Goal: Information Seeking & Learning: Find contact information

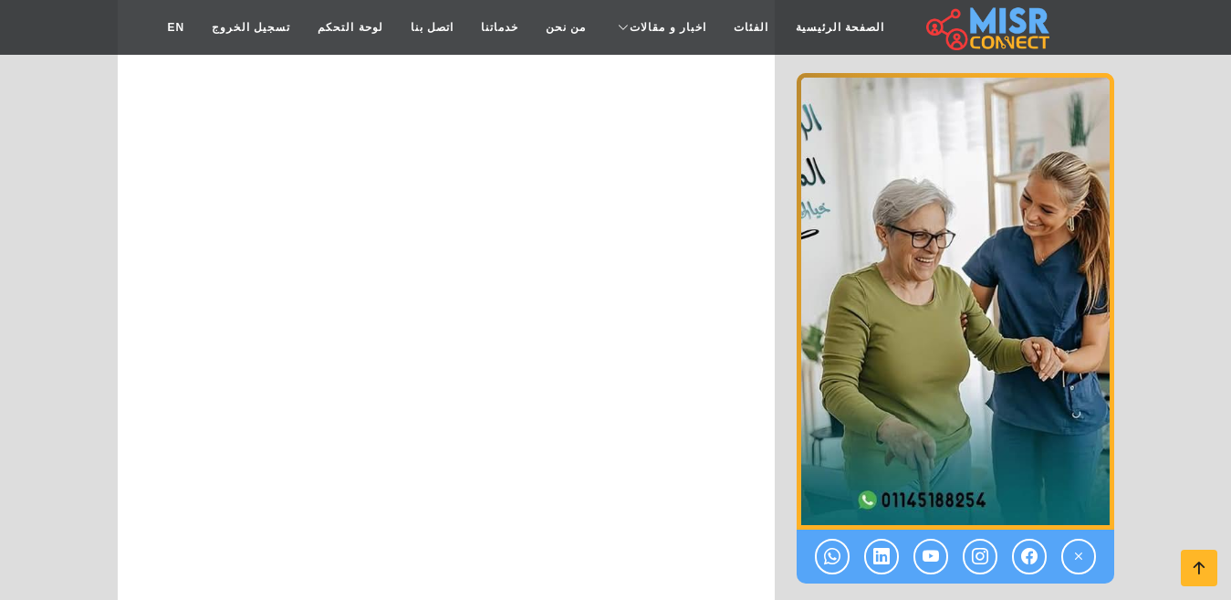
scroll to position [10469, 0]
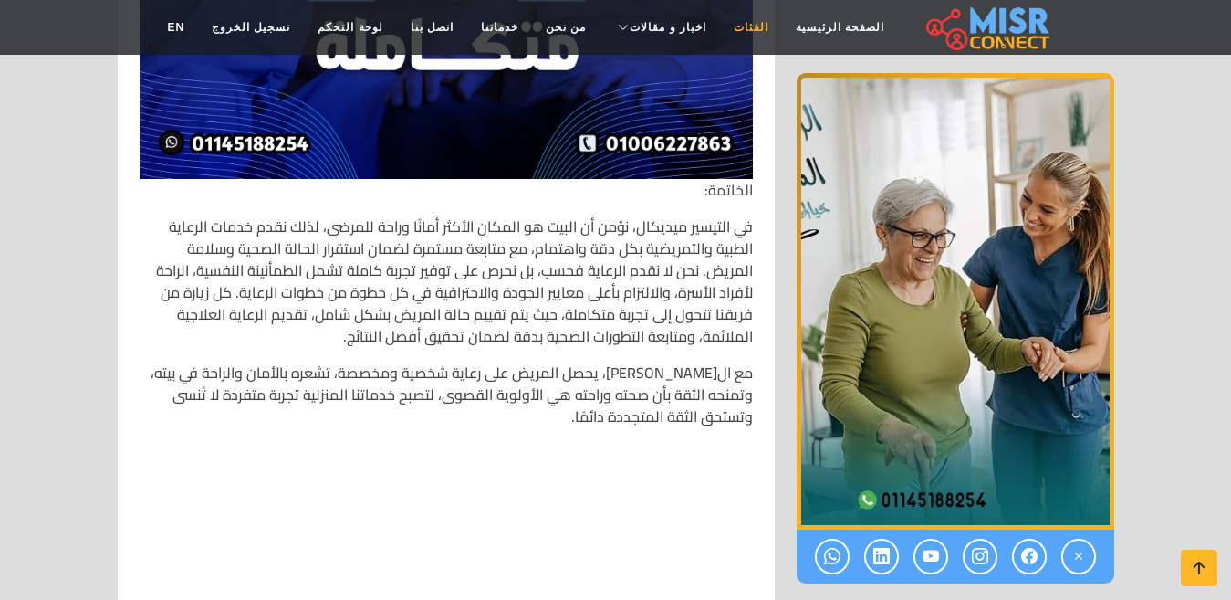
click at [740, 34] on link "الفئات" at bounding box center [751, 27] width 62 height 35
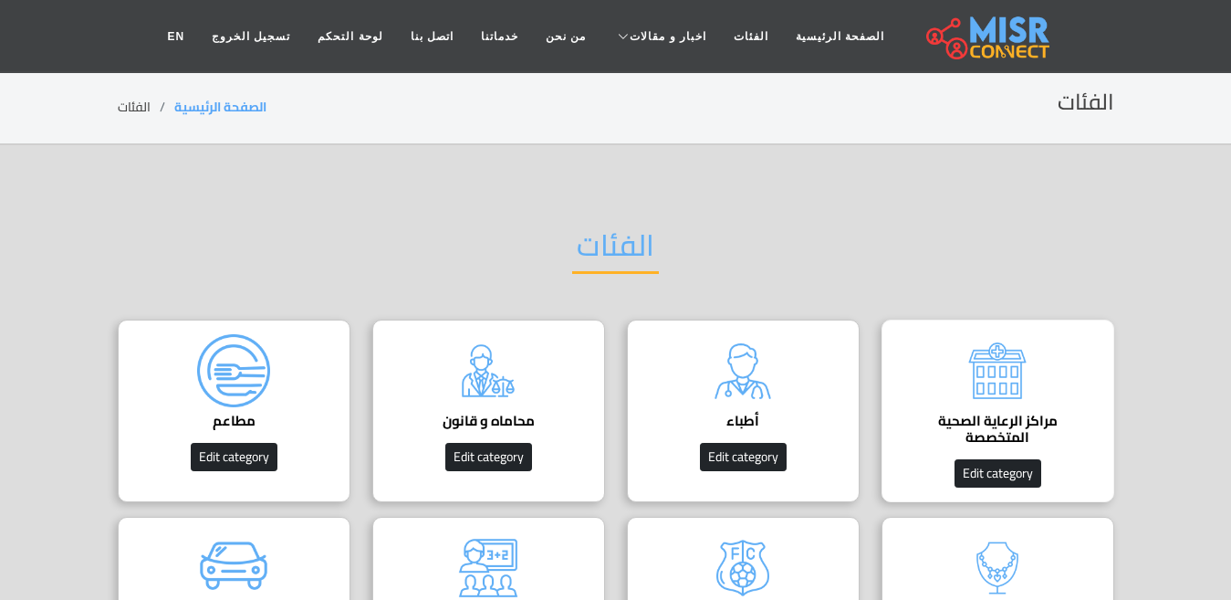
click at [1018, 393] on img at bounding box center [997, 370] width 73 height 73
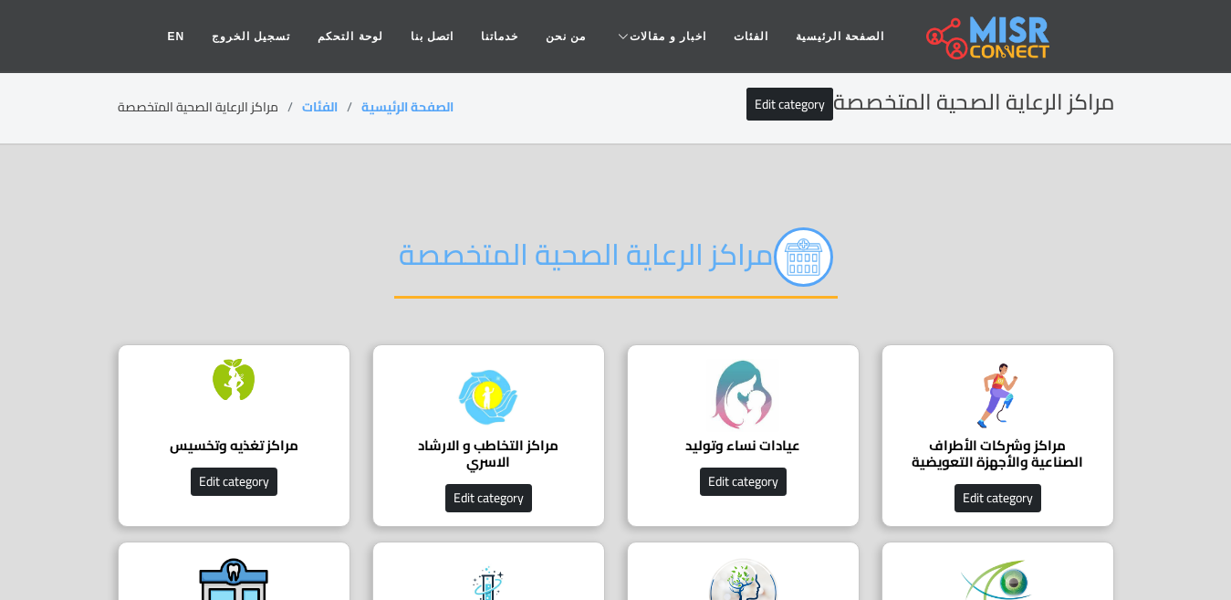
click at [980, 385] on img at bounding box center [997, 395] width 73 height 73
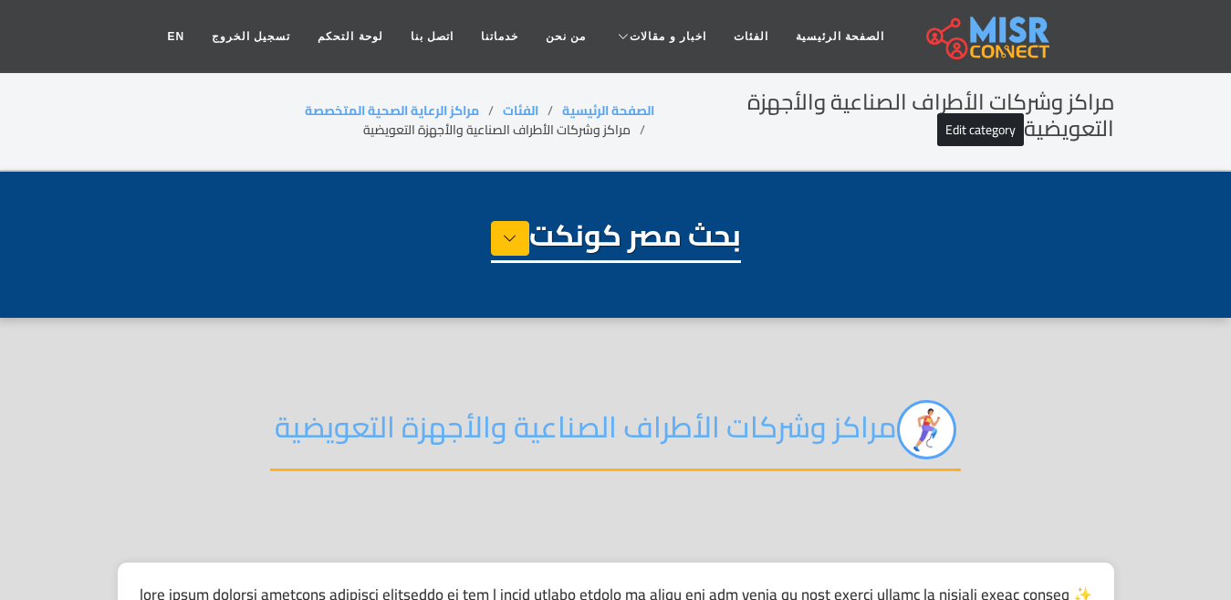
select select "**********"
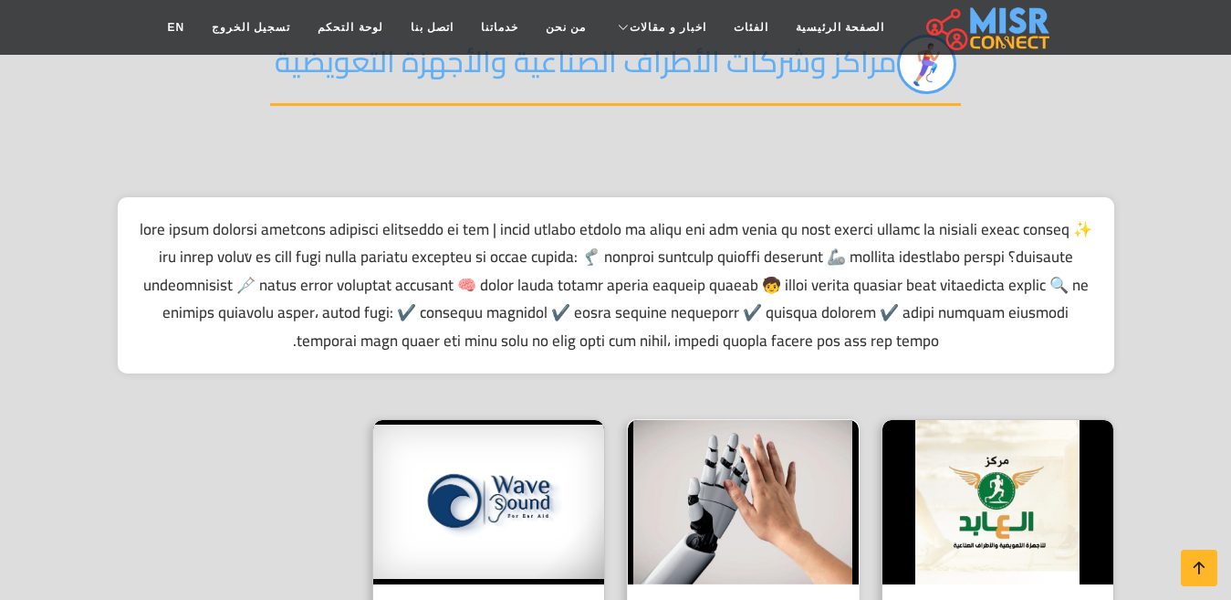
scroll to position [548, 0]
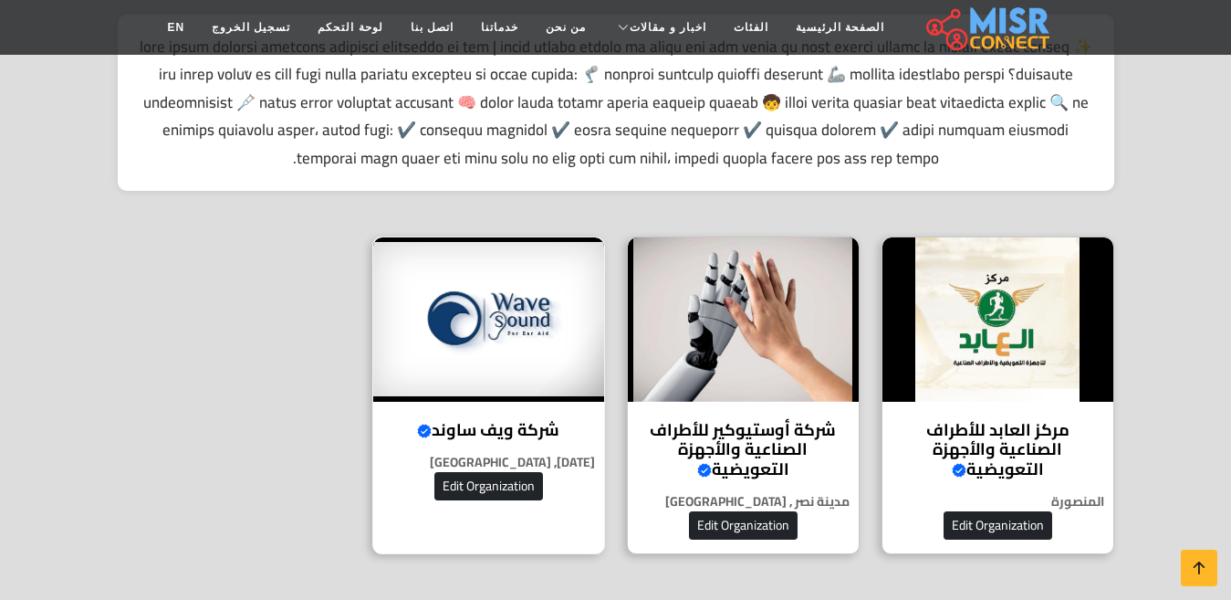
click at [525, 420] on h4 "شركة ويف ساوند Verified account" at bounding box center [489, 430] width 204 height 20
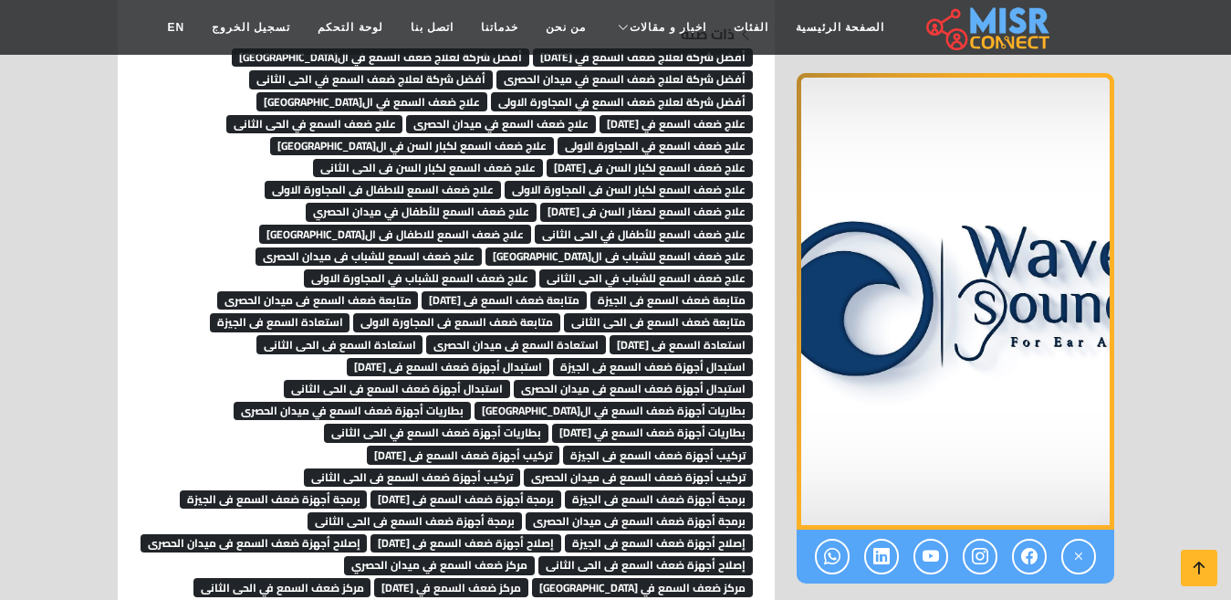
scroll to position [12743, 0]
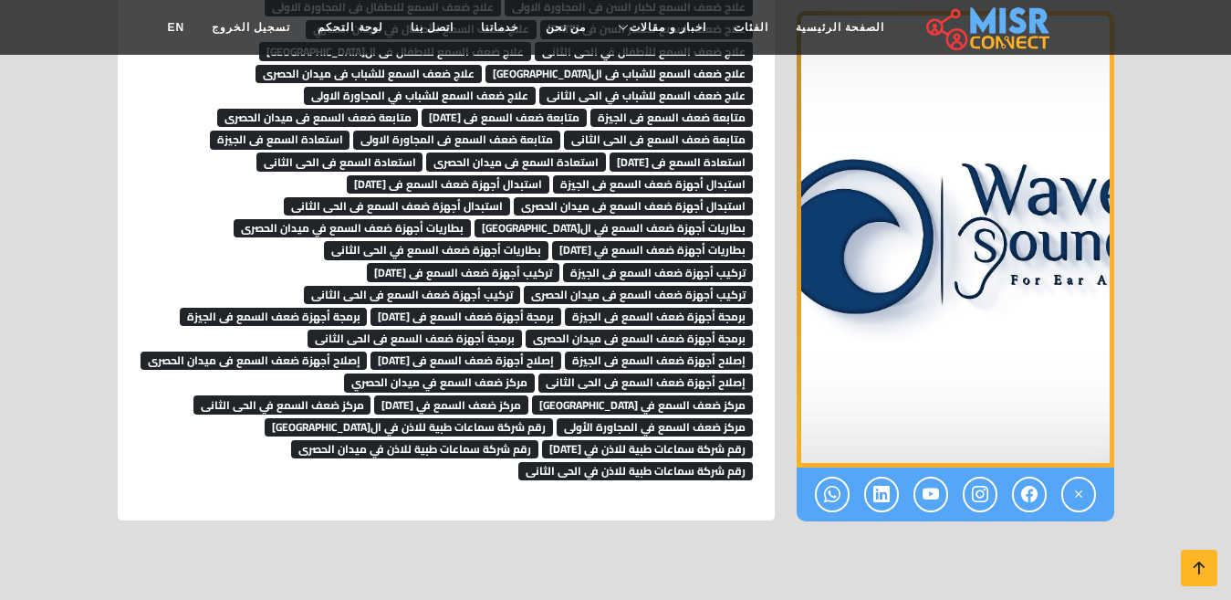
click at [633, 462] on span "رقم شركة سماعات طبية للاذن في الحى الثانى" at bounding box center [635, 471] width 235 height 18
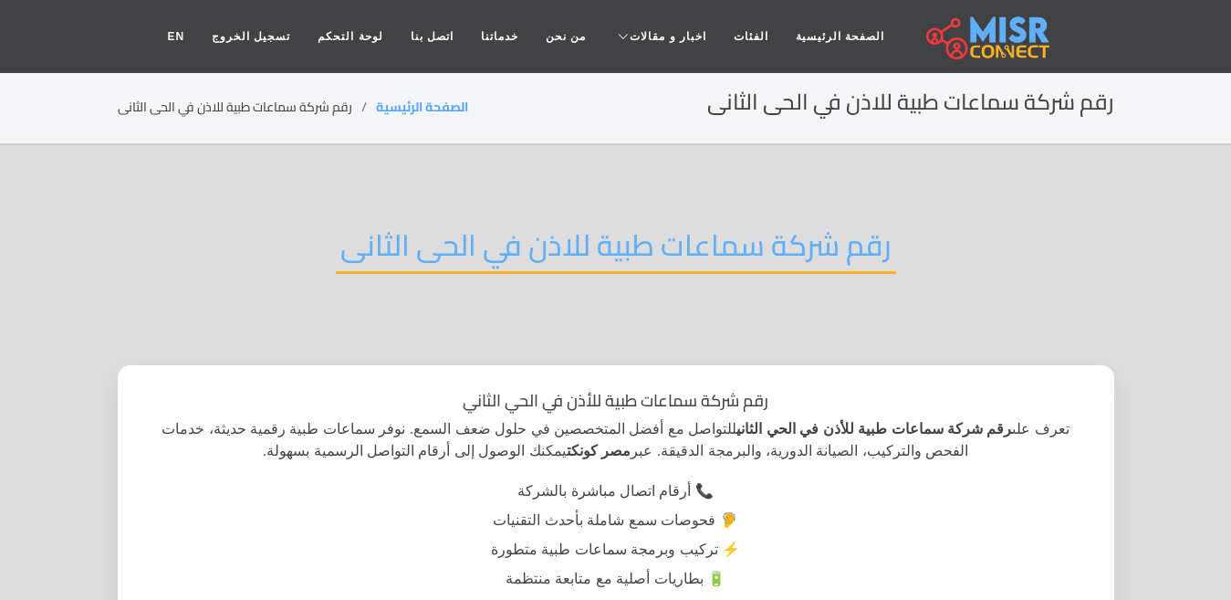
click at [618, 243] on h2 "رقم شركة سماعات طبية للاذن في الحى الثانى" at bounding box center [616, 250] width 560 height 47
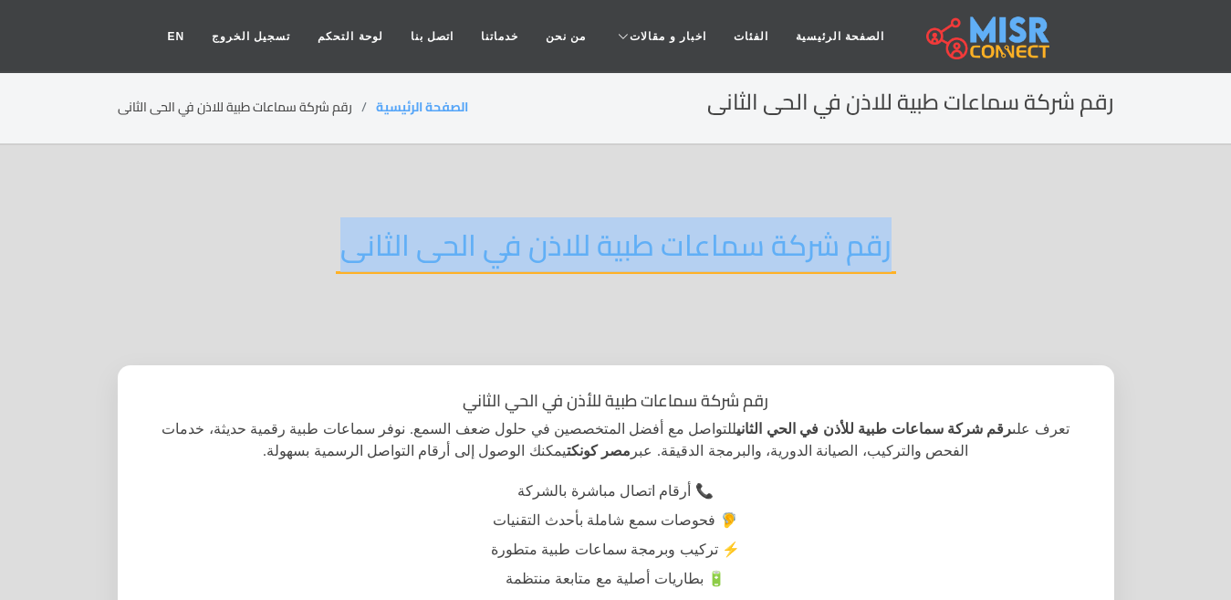
click at [618, 243] on h2 "رقم شركة سماعات طبية للاذن في الحى الثانى" at bounding box center [616, 250] width 560 height 47
copy div "رقم شركة سماعات طبية للاذن في الحى الثانى"
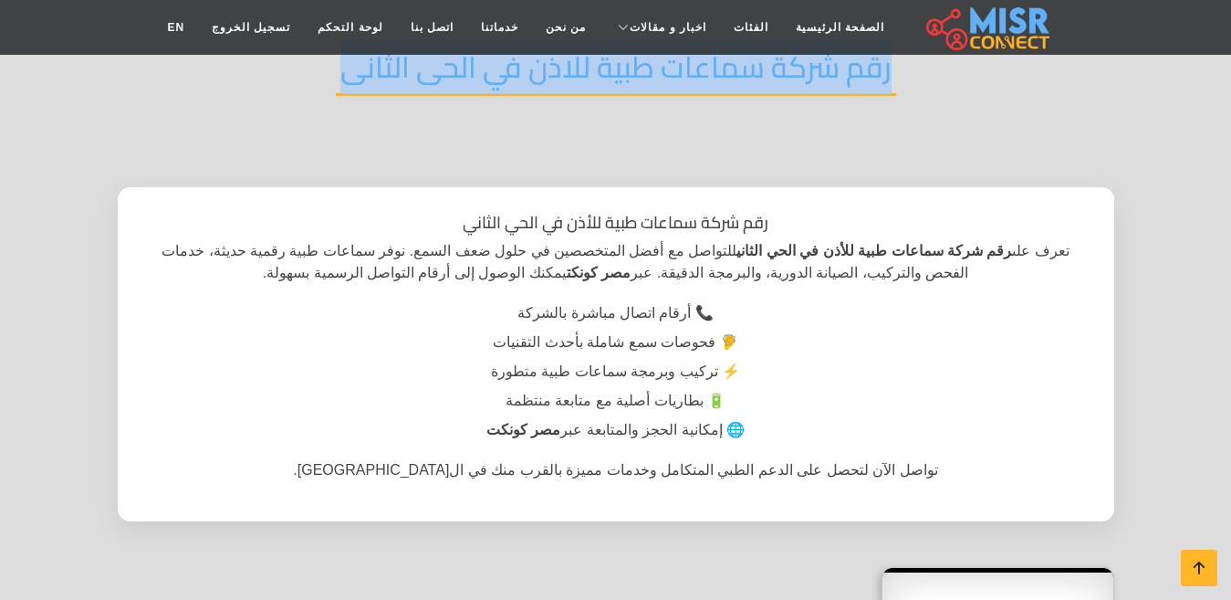
scroll to position [183, 0]
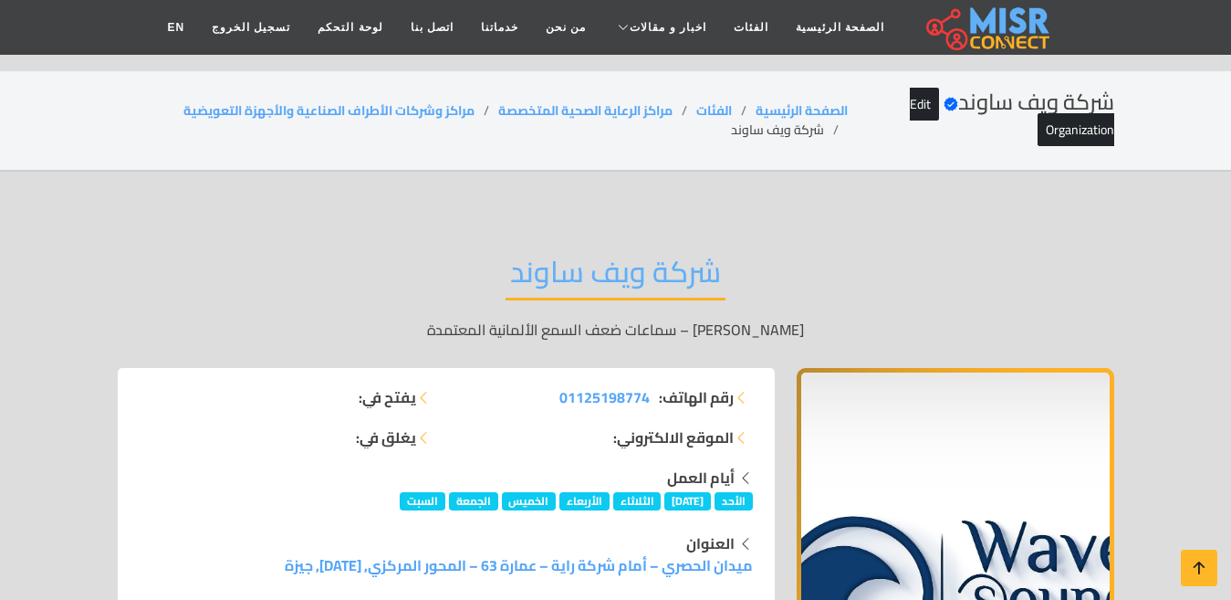
scroll to position [12743, 0]
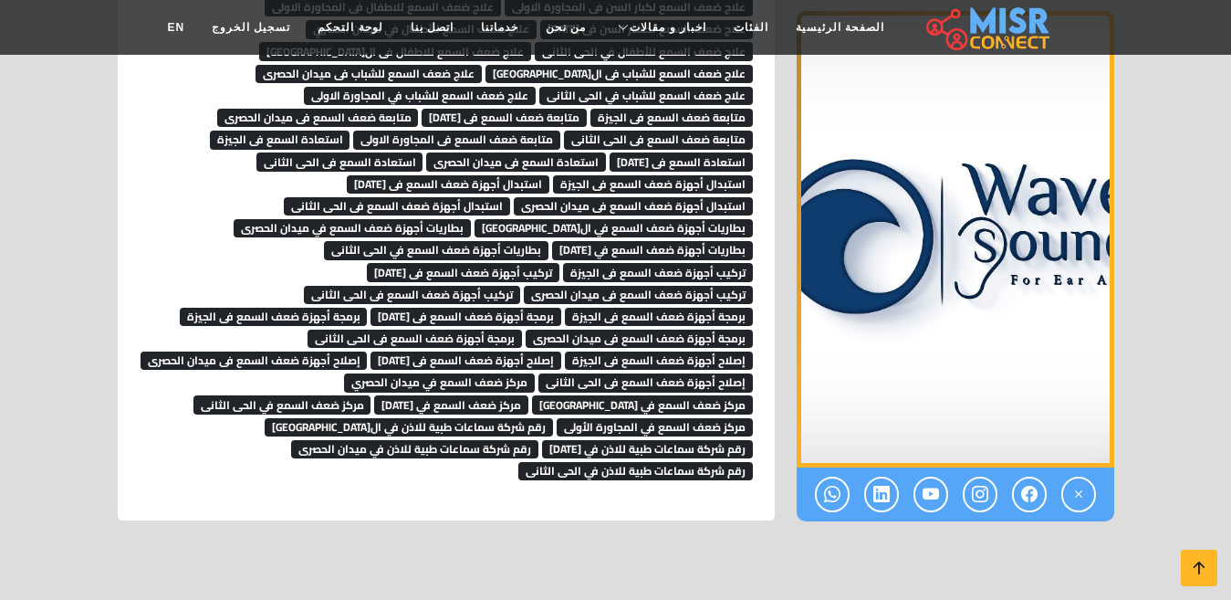
click at [452, 440] on span "رقم شركة سماعات طبية للاذن في ميدان الحصرى" at bounding box center [414, 449] width 247 height 18
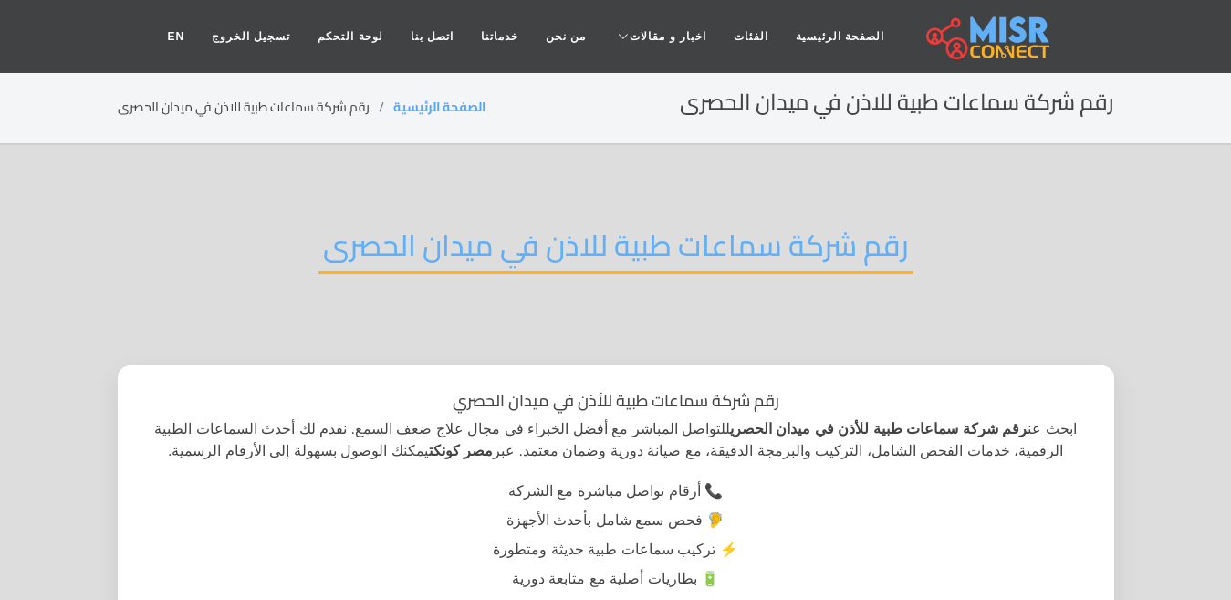
click at [558, 267] on h2 "رقم شركة سماعات طبية للاذن في ميدان الحصرى" at bounding box center [616, 250] width 595 height 47
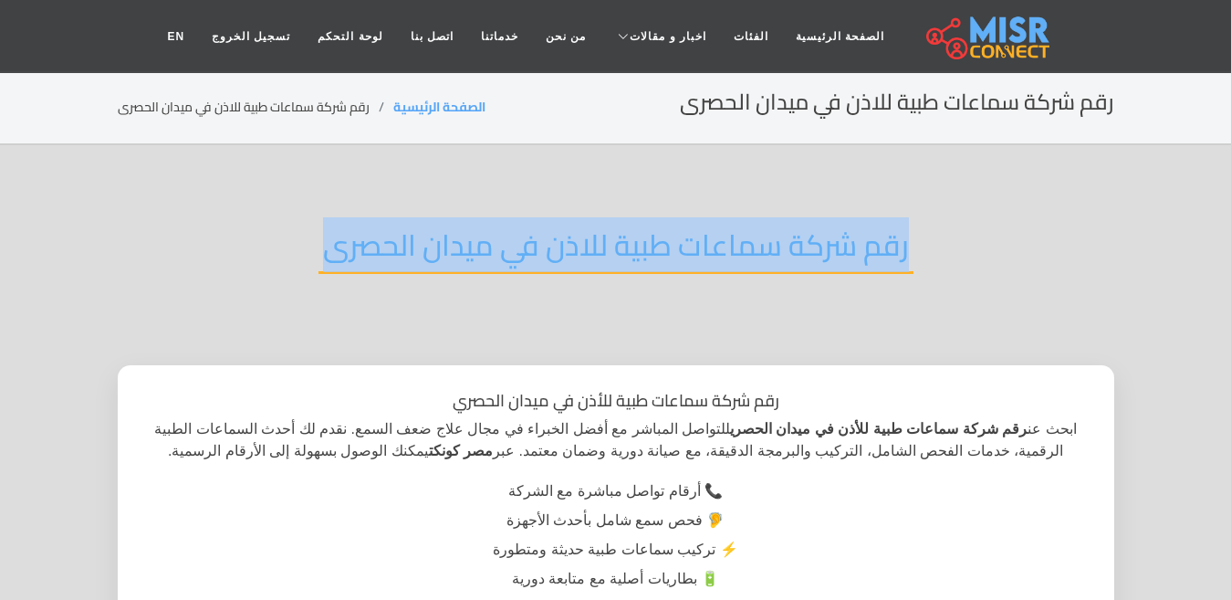
click at [558, 267] on h2 "رقم شركة سماعات طبية للاذن في ميدان الحصرى" at bounding box center [616, 250] width 595 height 47
copy div "رقم شركة سماعات طبية للاذن في ميدان الحصرى"
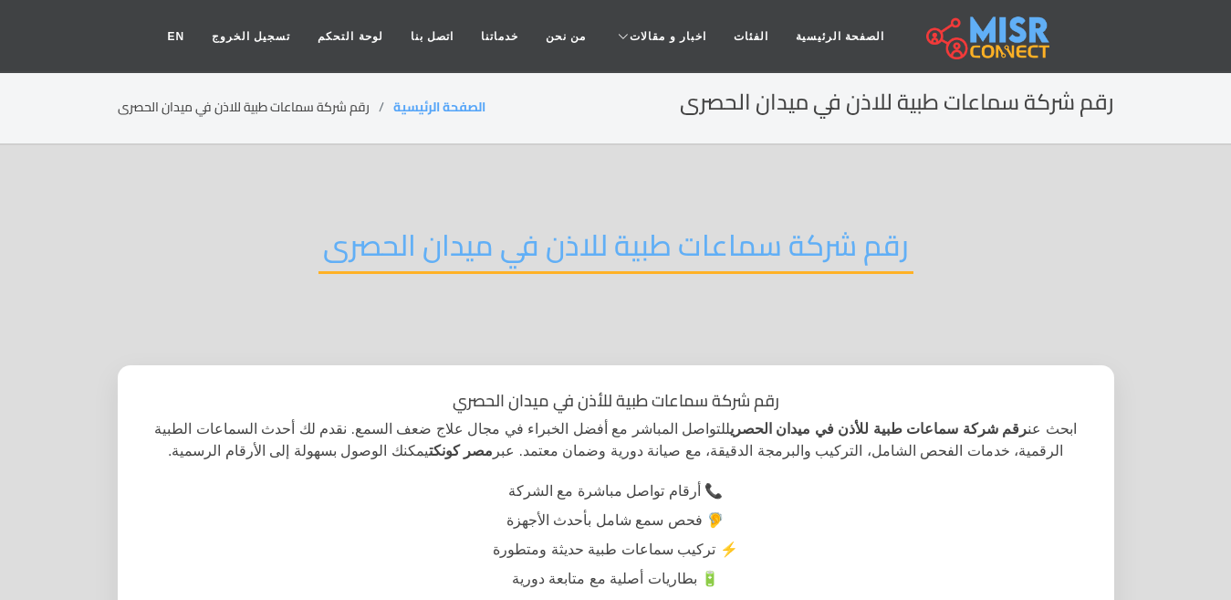
click at [7, 1] on header "الصفحة الرئيسية الفئات اخبار و مقالات أخبار الرياضة حوادث اخبار طبية مشاهير اخب…" at bounding box center [615, 36] width 1231 height 73
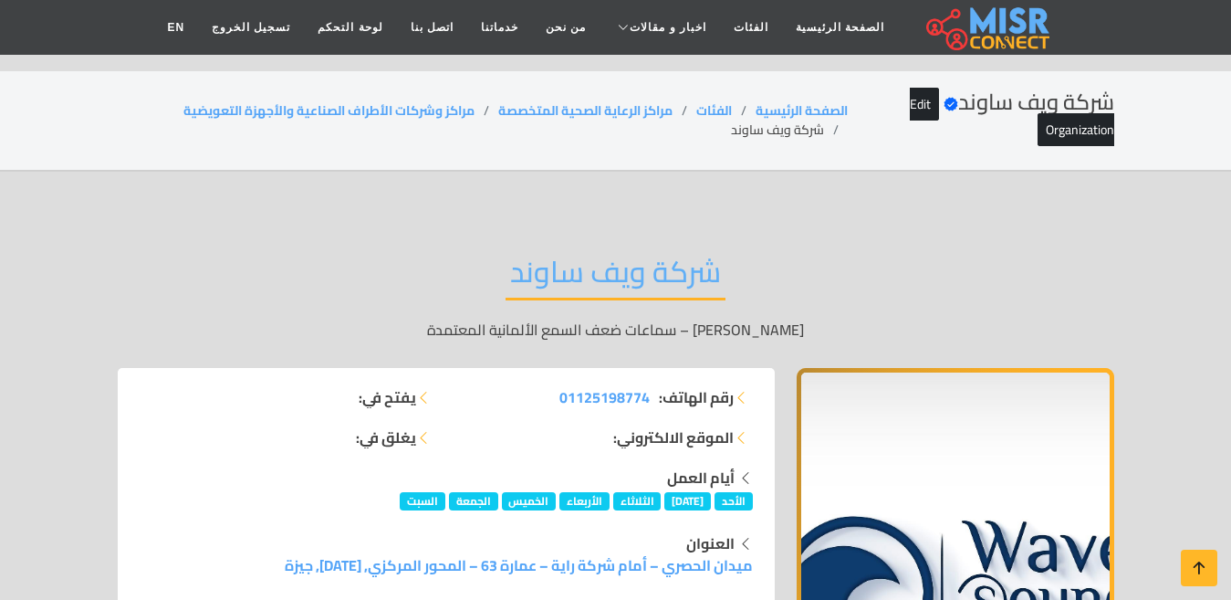
scroll to position [12743, 0]
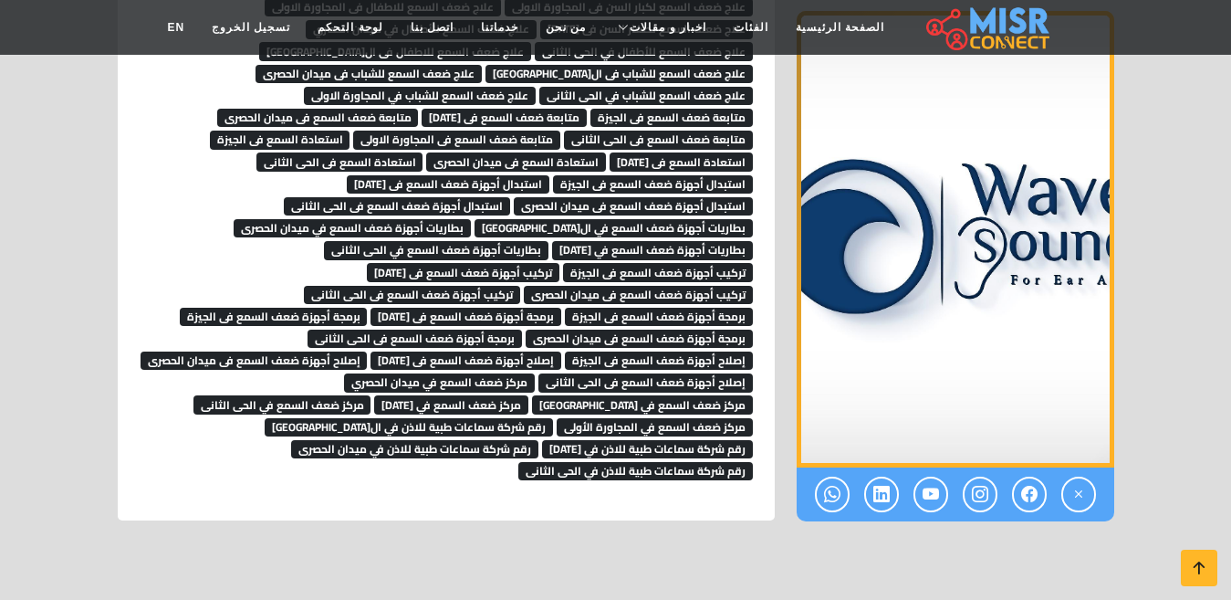
click at [623, 440] on span "رقم شركة سماعات طبية للاذن في [DATE]" at bounding box center [647, 449] width 211 height 18
click at [623, 440] on span "رقم شركة سماعات طبية للاذن في 6 اكتوبر" at bounding box center [647, 449] width 211 height 18
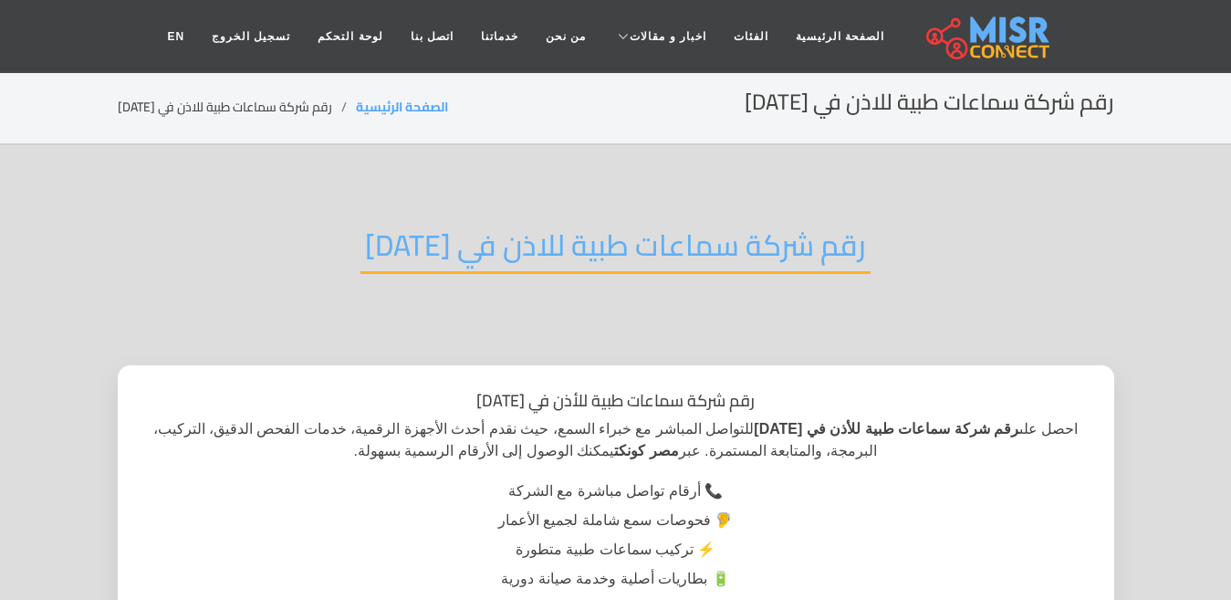
click at [570, 251] on h2 "رقم شركة سماعات طبية للاذن في [DATE]" at bounding box center [616, 250] width 510 height 47
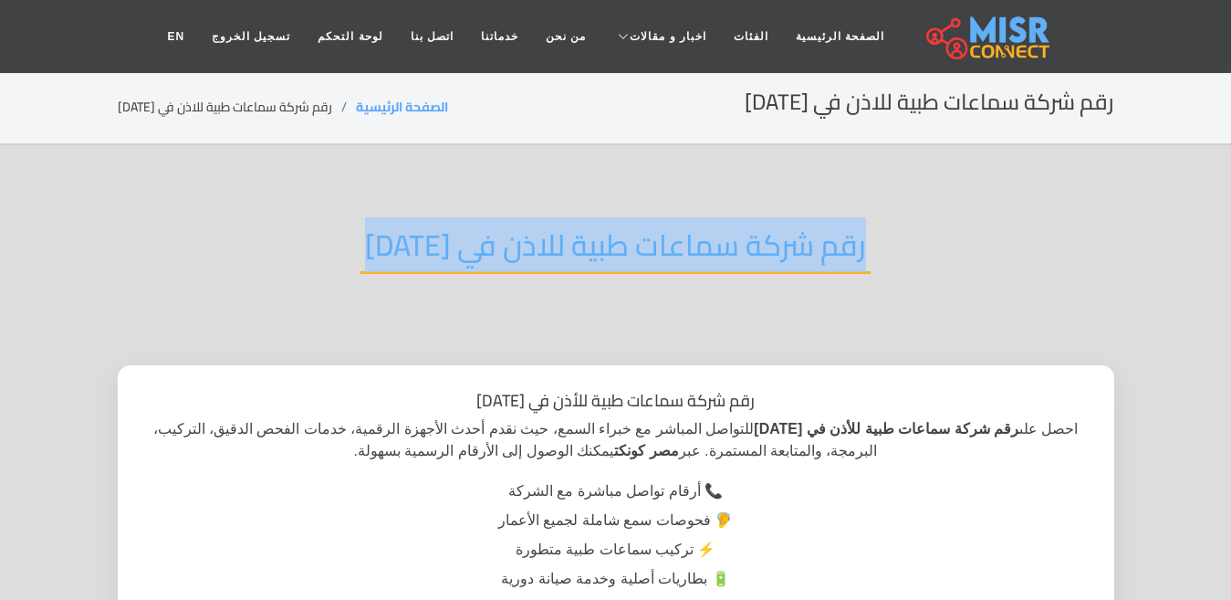
click at [570, 251] on h2 "رقم شركة سماعات طبية للاذن في [DATE]" at bounding box center [616, 250] width 510 height 47
copy div "رقم شركة سماعات طبية للاذن في [DATE]"
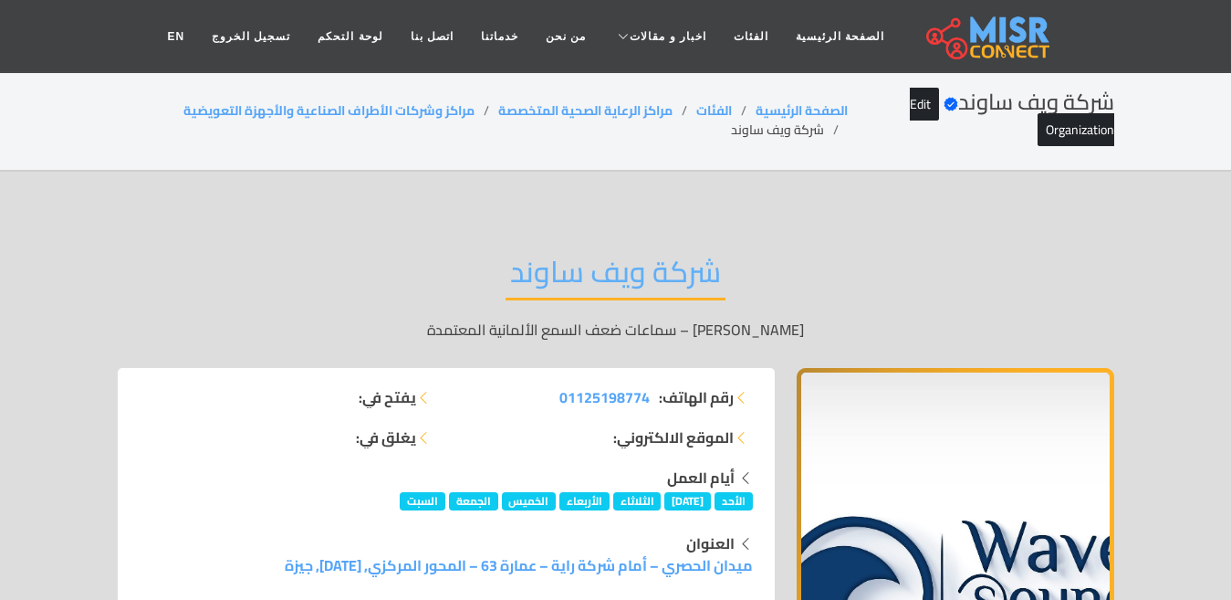
scroll to position [12743, 0]
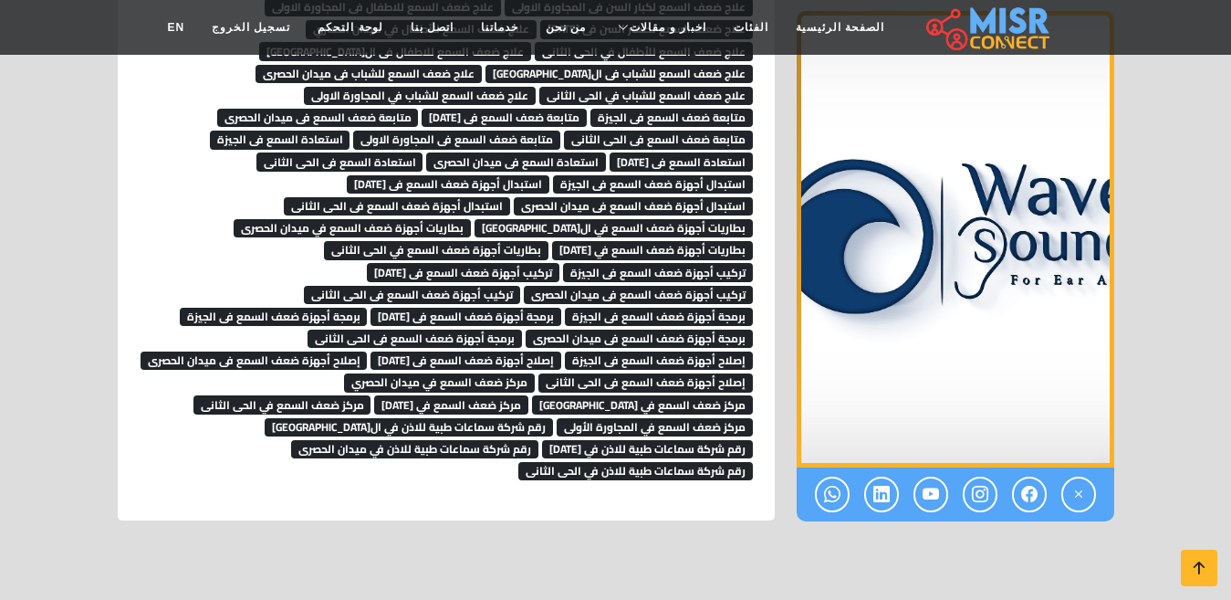
click at [351, 418] on span "رقم شركة سماعات طبية للاذن في ال[GEOGRAPHIC_DATA]" at bounding box center [409, 427] width 288 height 18
click at [265, 418] on span "رقم شركة سماعات طبية للاذن في ال[GEOGRAPHIC_DATA]" at bounding box center [409, 427] width 288 height 18
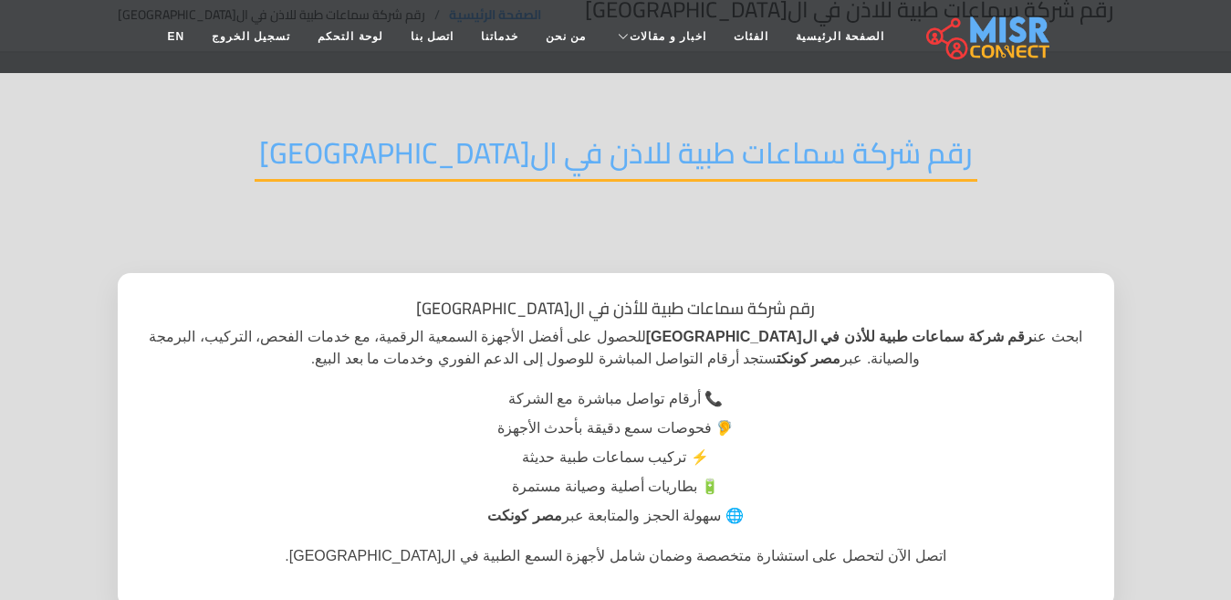
scroll to position [91, 0]
click at [617, 168] on h2 "رقم شركة سماعات طبية للاذن في ال[GEOGRAPHIC_DATA]" at bounding box center [616, 159] width 723 height 47
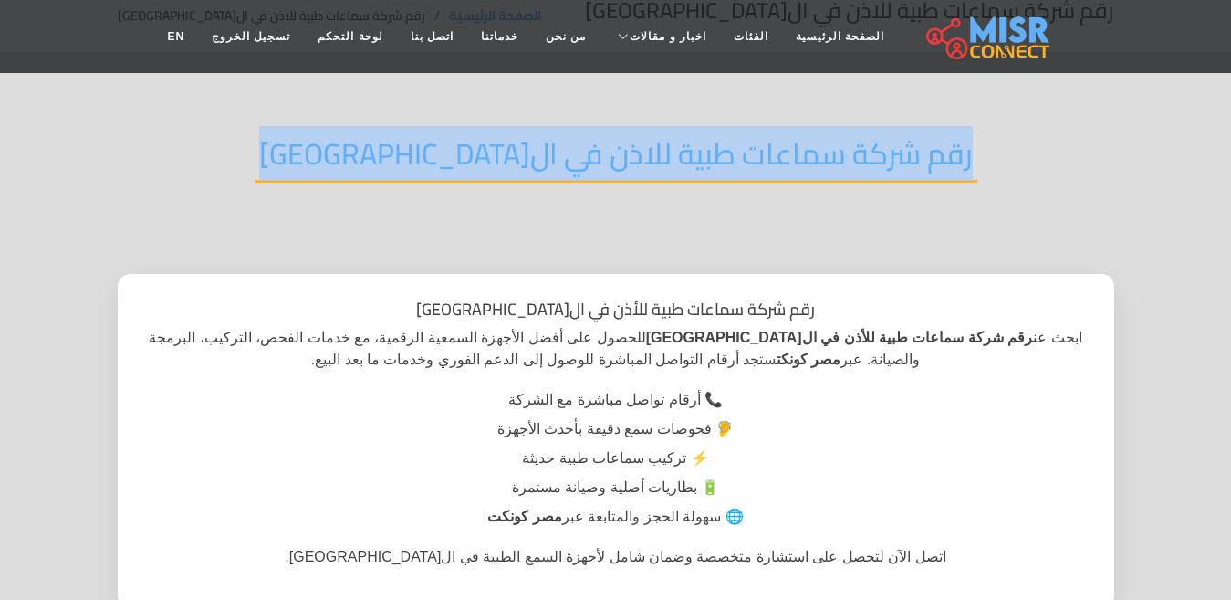
click at [617, 168] on h2 "رقم شركة سماعات طبية للاذن في ال[GEOGRAPHIC_DATA]" at bounding box center [616, 159] width 723 height 47
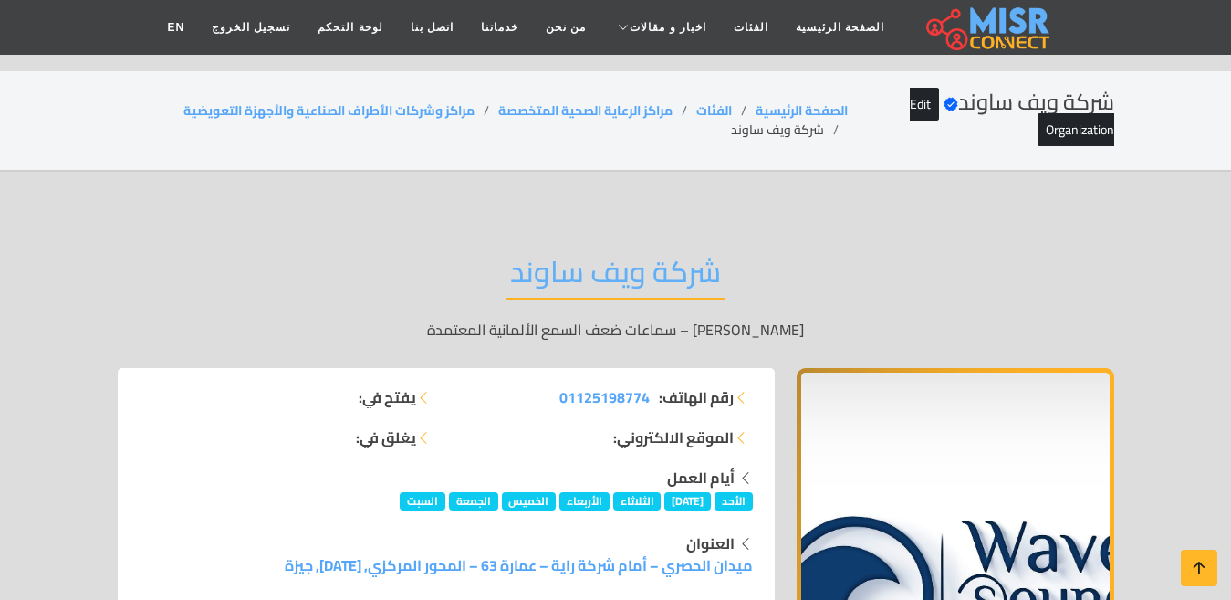
scroll to position [12743, 0]
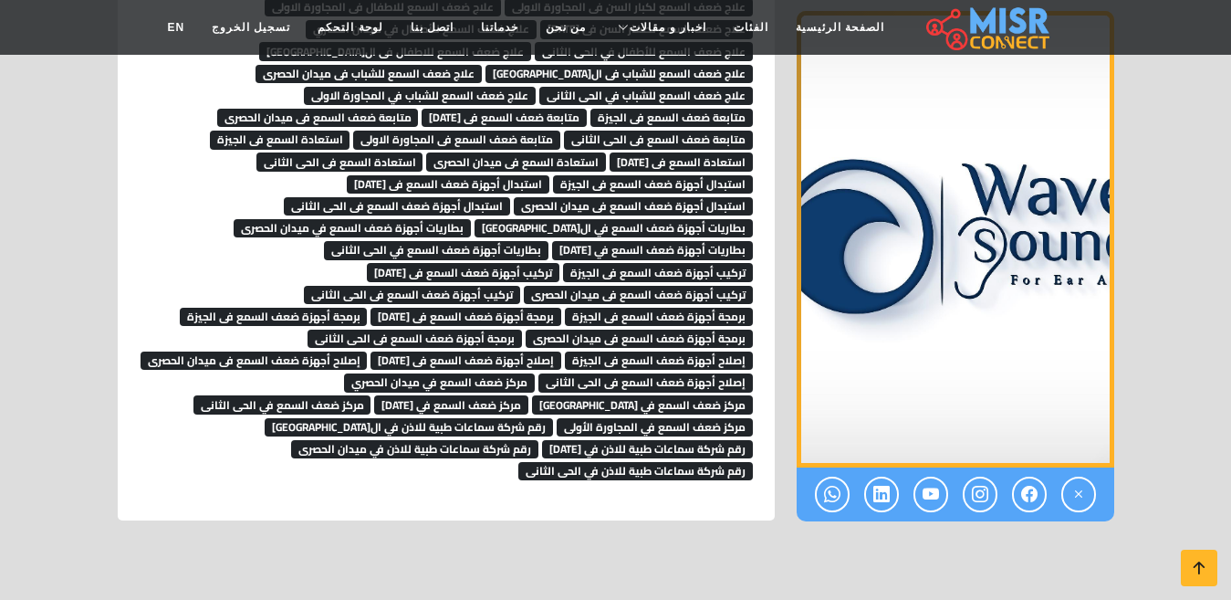
click at [557, 412] on link "مركز ضعف السمع في المجاورة الأولى" at bounding box center [655, 425] width 196 height 27
click at [557, 418] on span "مركز ضعف السمع في المجاورة الأولى" at bounding box center [655, 427] width 196 height 18
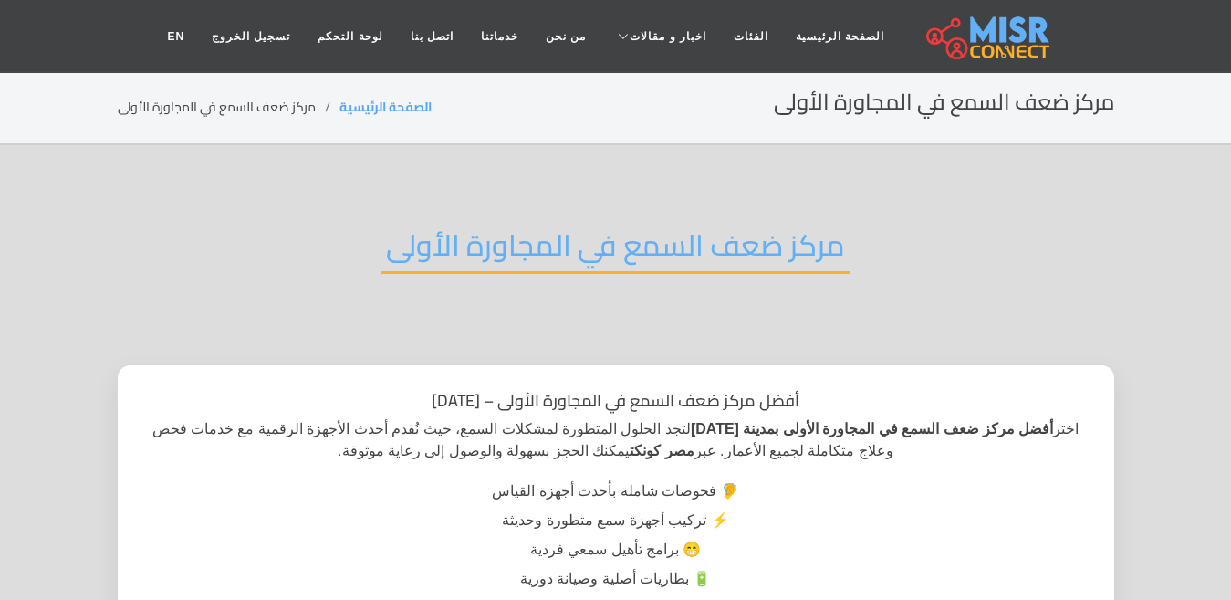
click at [645, 245] on h2 "مركز ضعف السمع في المجاورة الأولى" at bounding box center [616, 250] width 468 height 47
drag, startPoint x: 0, startPoint y: 0, endPoint x: 645, endPoint y: 246, distance: 690.5
click at [645, 246] on h2 "مركز ضعف السمع في المجاورة الأولى" at bounding box center [616, 250] width 468 height 47
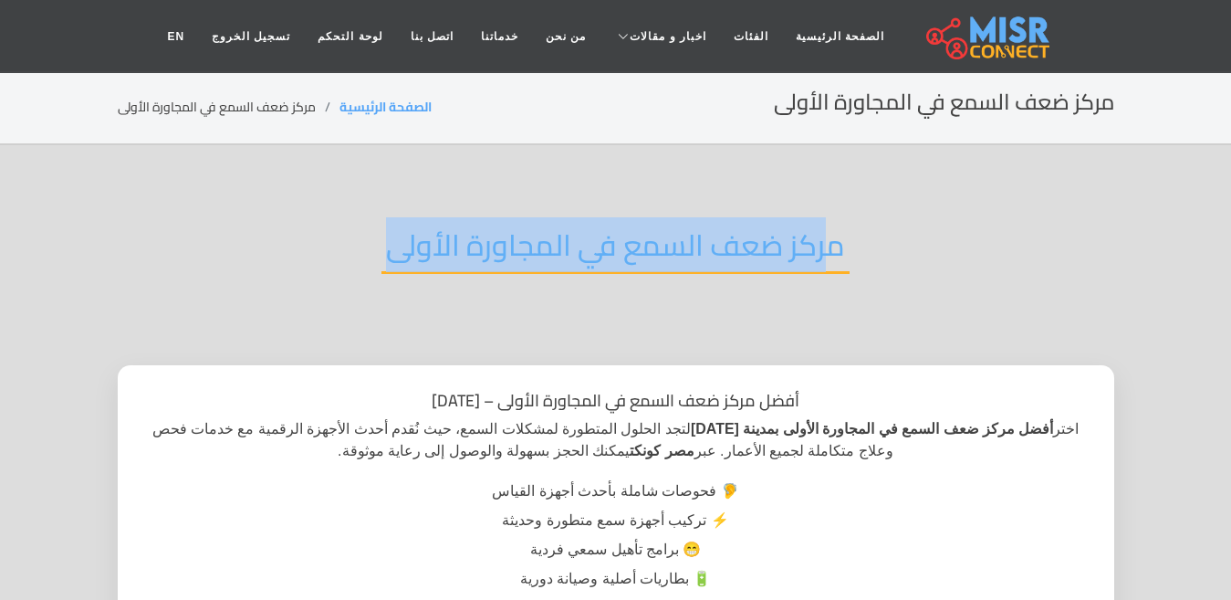
click at [645, 246] on h2 "مركز ضعف السمع في المجاورة الأولى" at bounding box center [616, 250] width 468 height 47
copy div "مركز ضعف السمع في المجاورة الأولى"
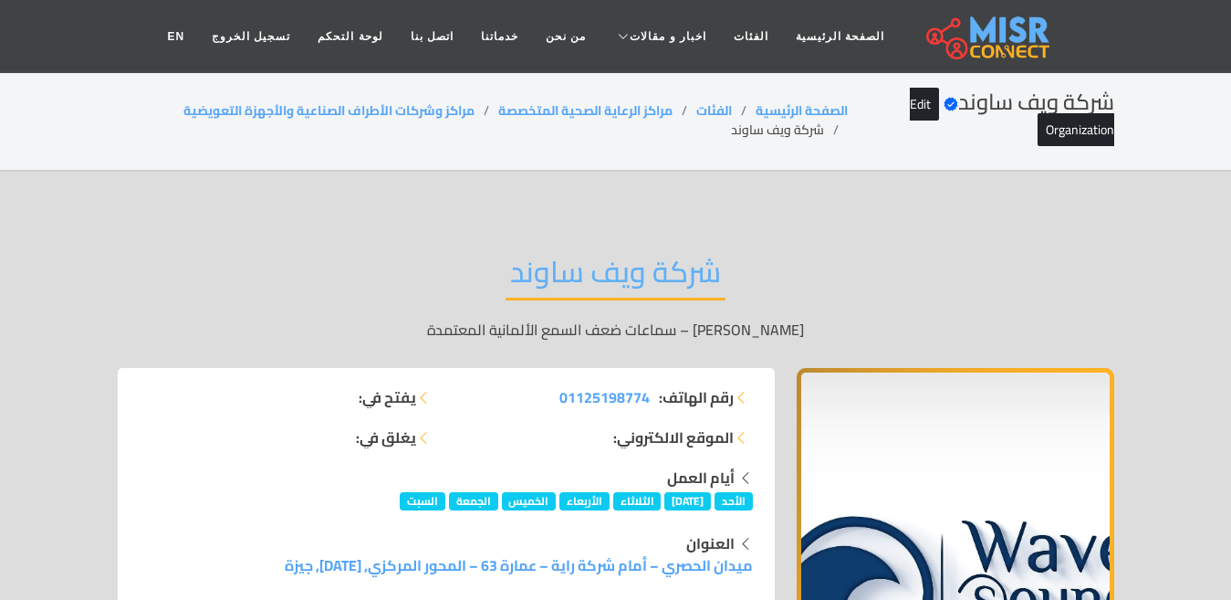
scroll to position [12743, 0]
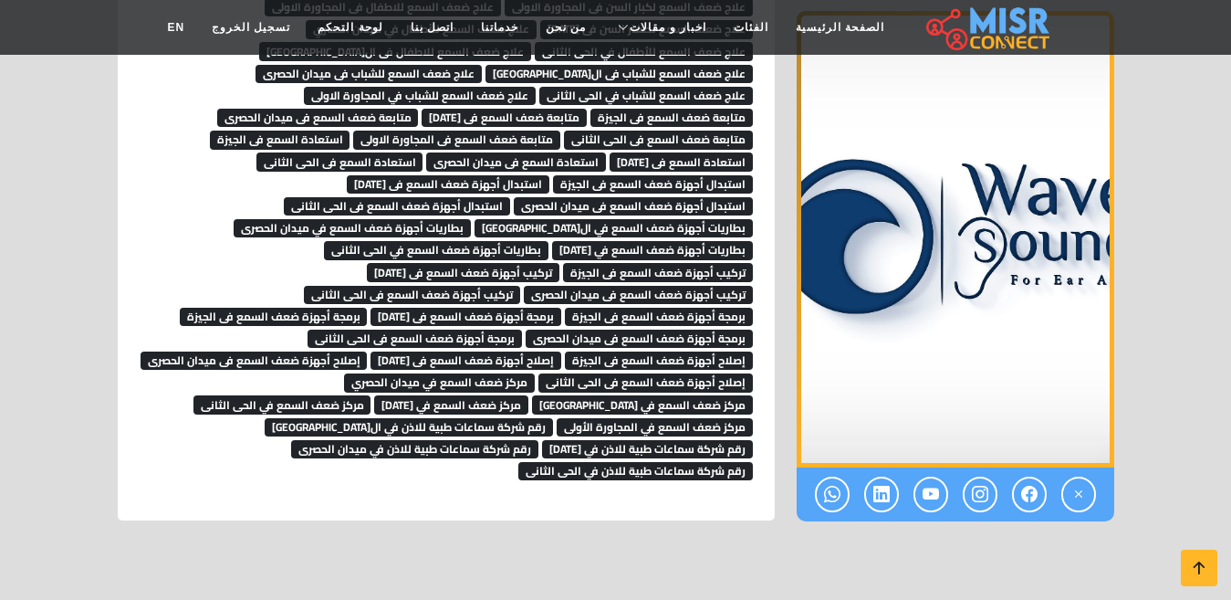
click at [372, 395] on span "مركز ضعف السمع في الحى الثانى" at bounding box center [283, 404] width 178 height 18
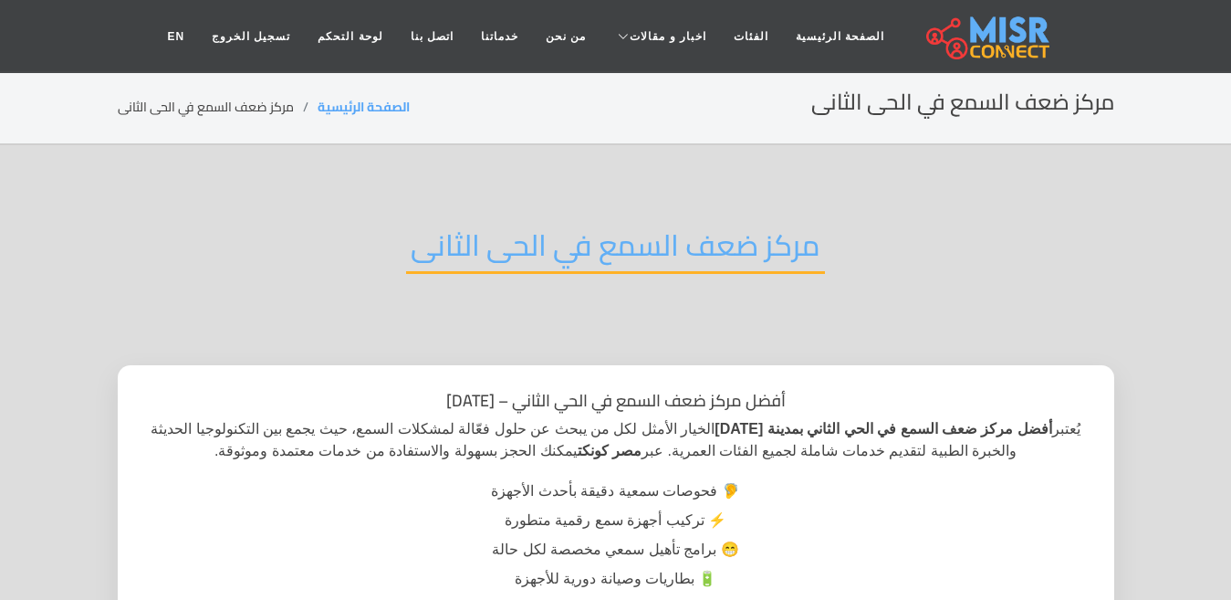
click at [545, 264] on h2 "مركز ضعف السمع في الحى الثانى" at bounding box center [615, 250] width 419 height 47
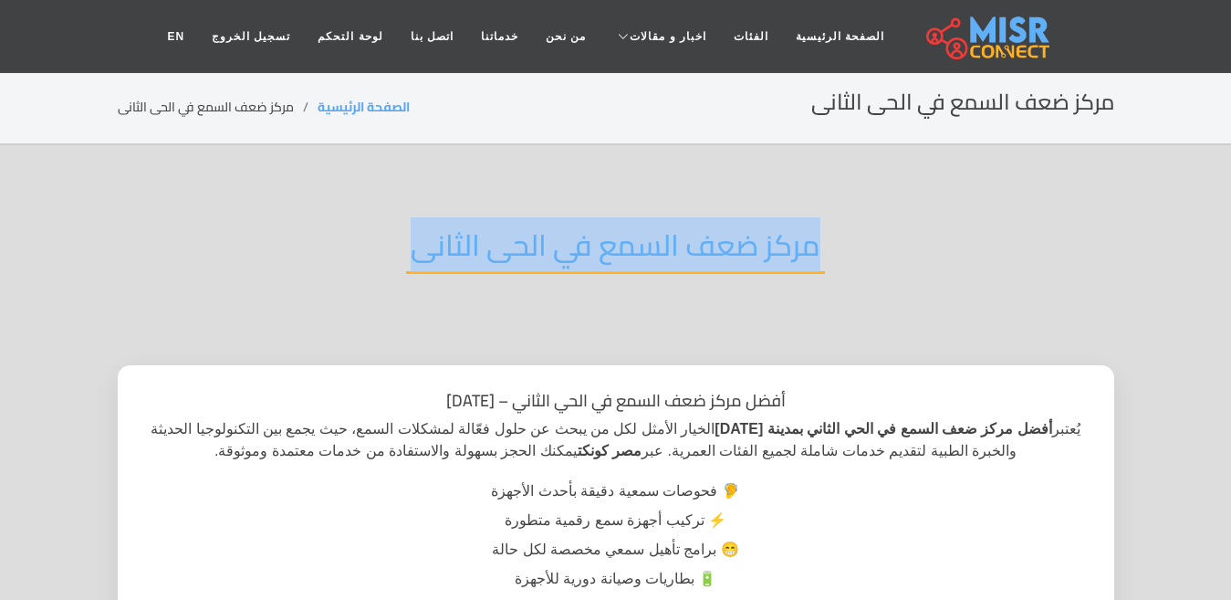
click at [545, 264] on h2 "مركز ضعف السمع في الحى الثانى" at bounding box center [615, 250] width 419 height 47
copy div "مركز ضعف السمع في الحى الثانى"
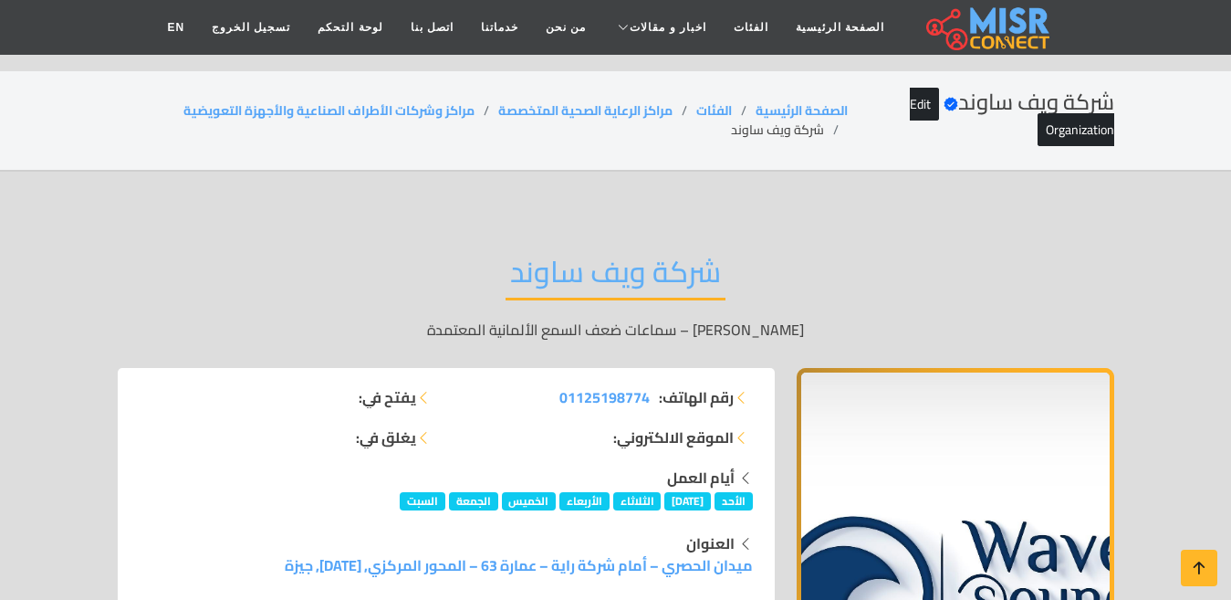
scroll to position [12743, 0]
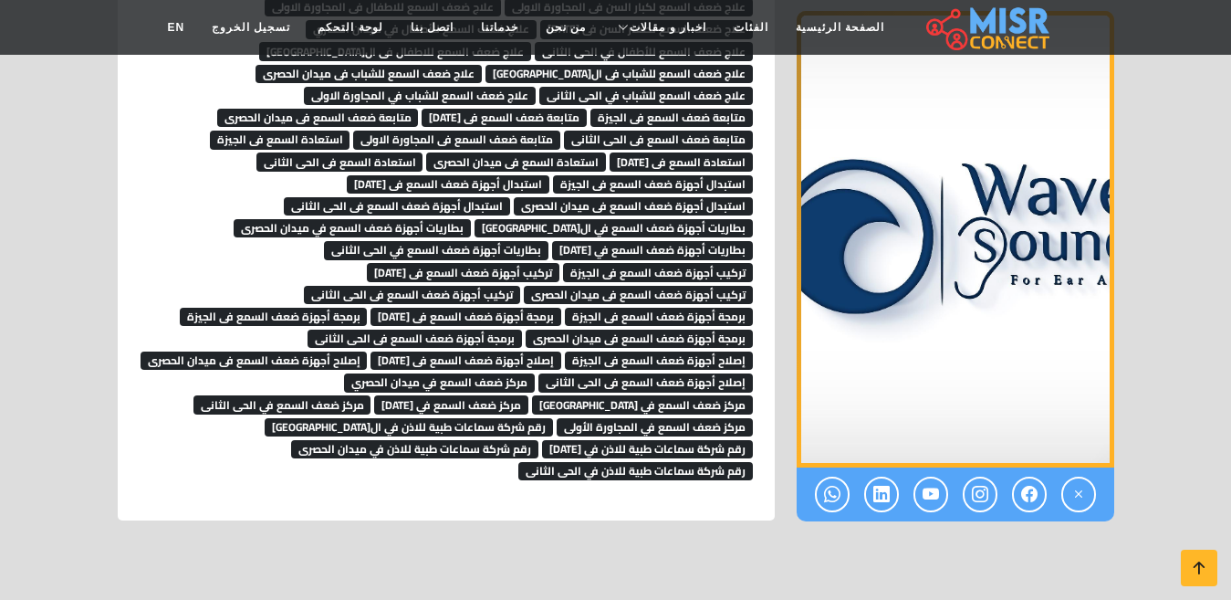
click at [374, 395] on span "مركز ضعف السمع في 6 اكتوبر" at bounding box center [451, 404] width 154 height 18
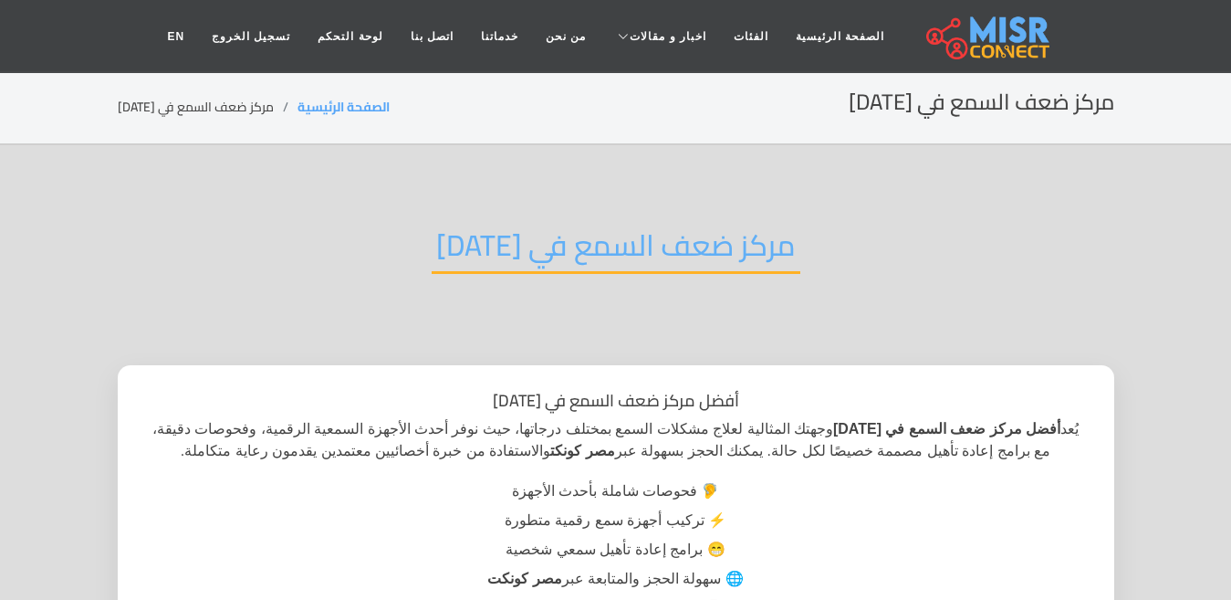
click at [508, 269] on h2 "مركز ضعف السمع في [DATE]" at bounding box center [616, 250] width 369 height 47
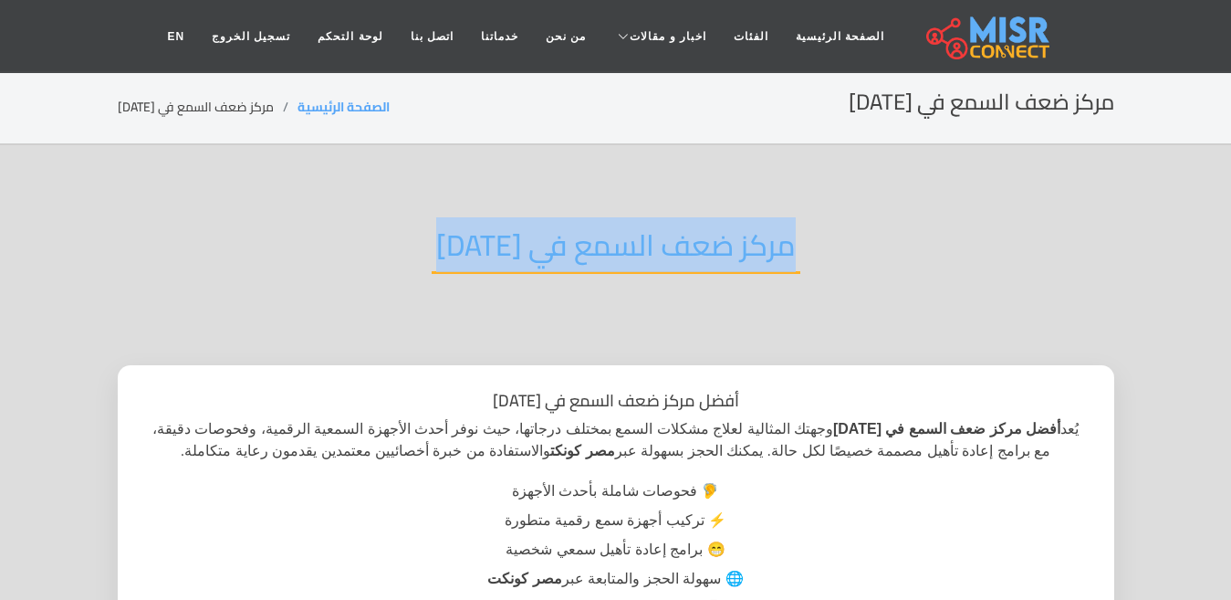
click at [508, 269] on h2 "مركز ضعف السمع في [DATE]" at bounding box center [616, 250] width 369 height 47
copy div "مركز ضعف السمع في [DATE]"
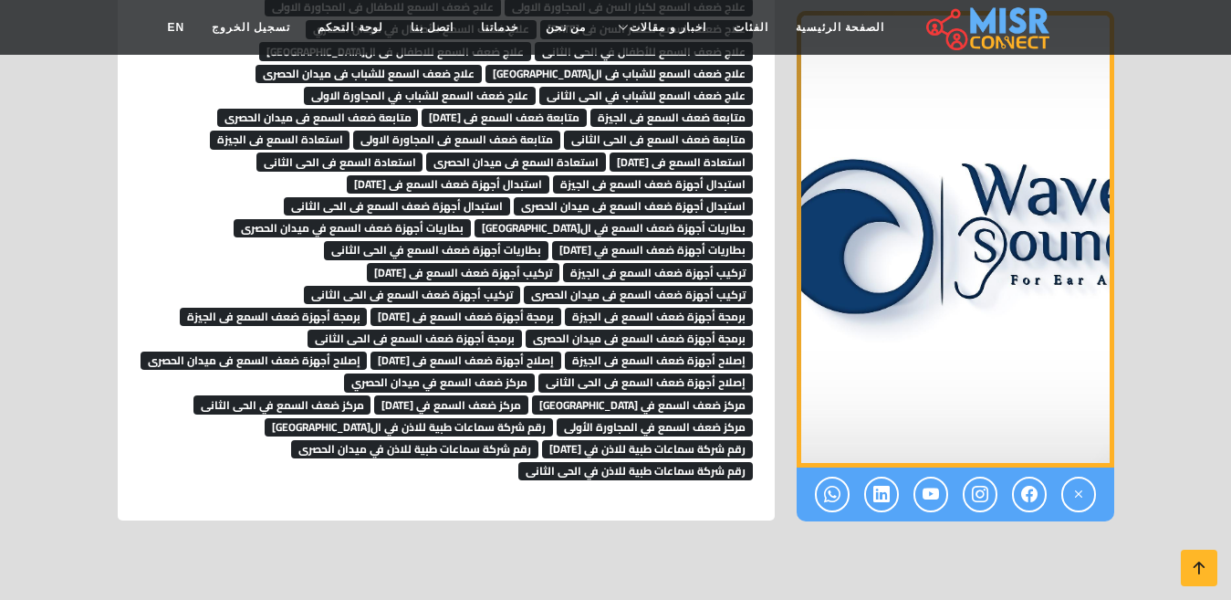
scroll to position [12743, 0]
click at [532, 395] on span "مركز ضعف السمع في [GEOGRAPHIC_DATA]" at bounding box center [642, 404] width 221 height 18
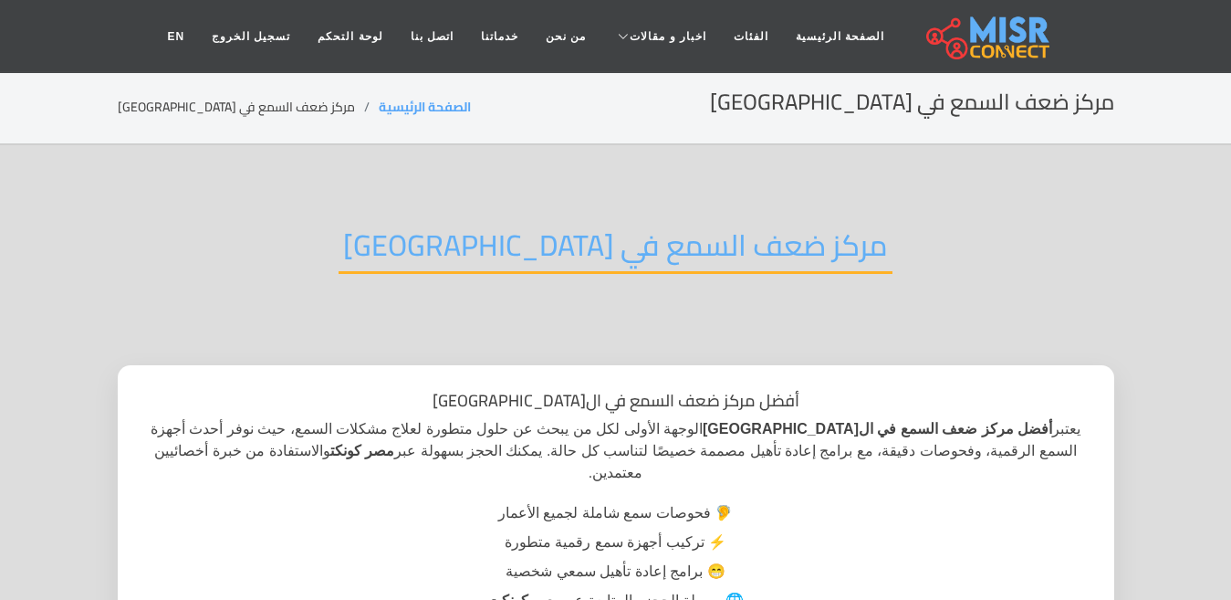
click at [584, 249] on h2 "مركز ضعف السمع في [GEOGRAPHIC_DATA]" at bounding box center [616, 250] width 554 height 47
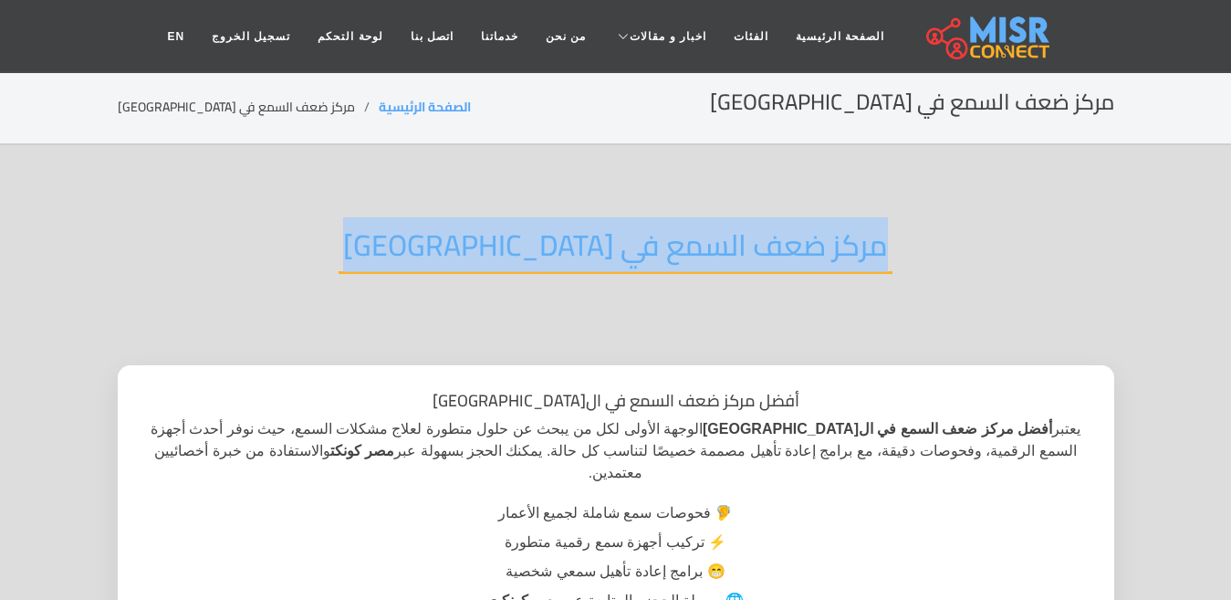
drag, startPoint x: 584, startPoint y: 249, endPoint x: 679, endPoint y: 194, distance: 110.1
click at [584, 249] on h2 "مركز ضعف السمع في [GEOGRAPHIC_DATA]" at bounding box center [616, 250] width 554 height 47
copy div "مركز ضعف السمع في [GEOGRAPHIC_DATA]"
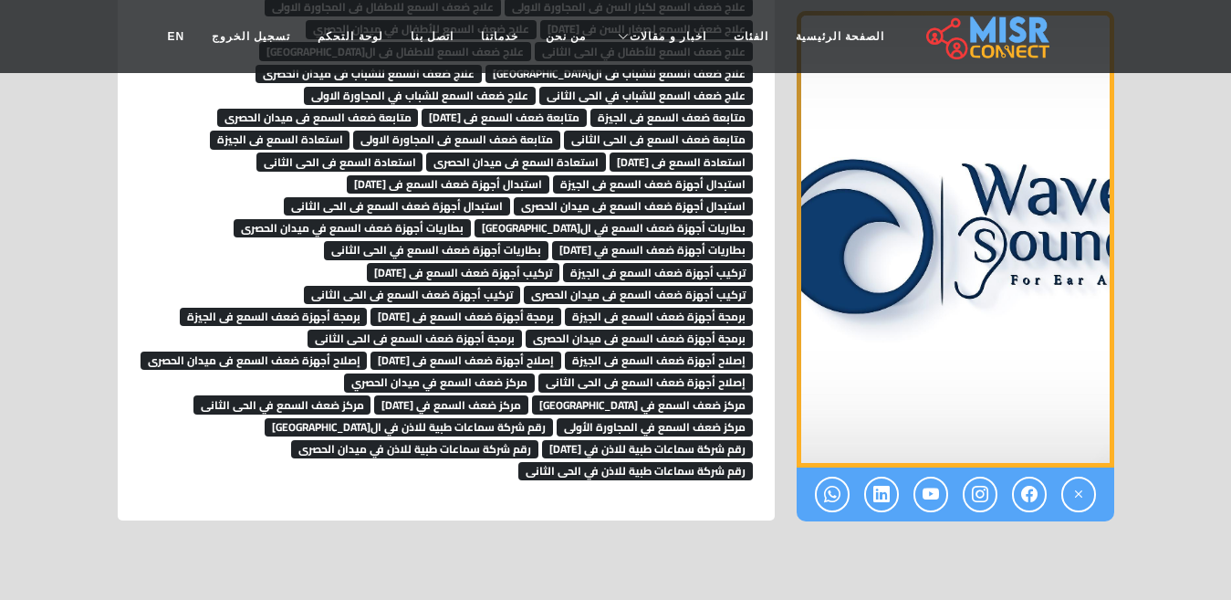
scroll to position [12743, 0]
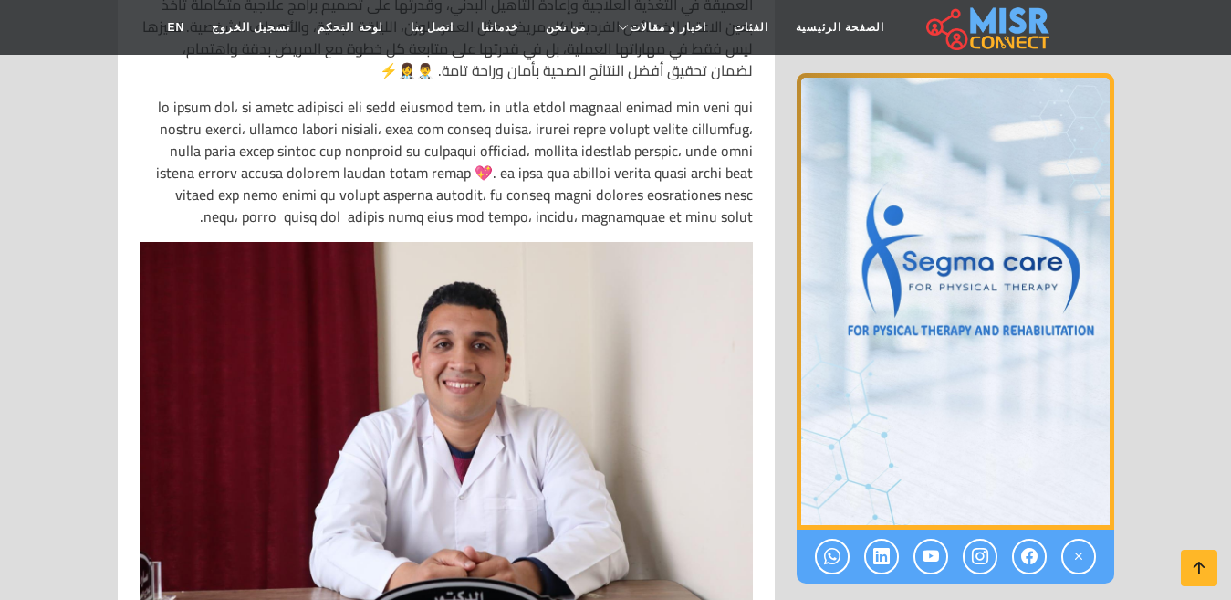
scroll to position [1552, 0]
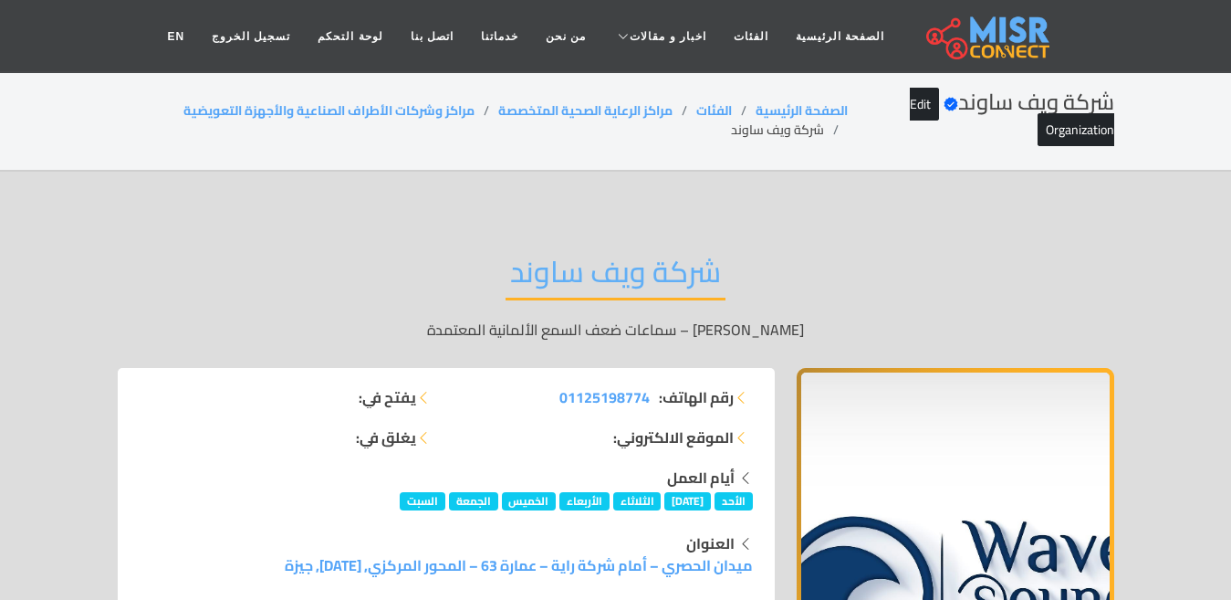
scroll to position [12743, 0]
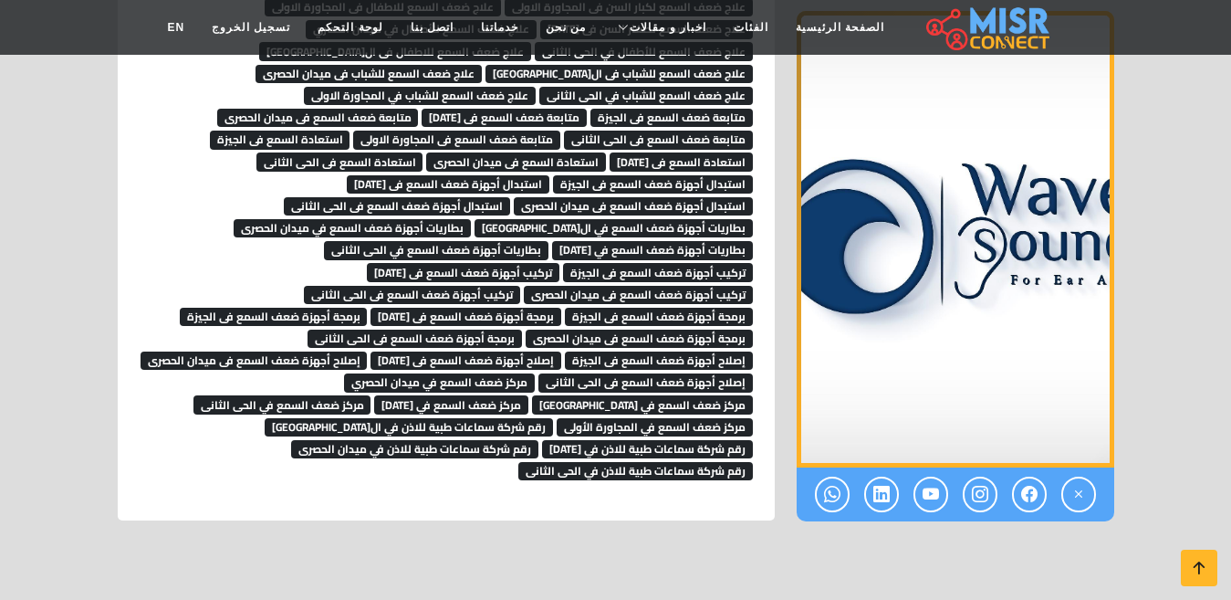
click at [535, 373] on span "مركز ضعف السمع في ميدان الحصري" at bounding box center [439, 382] width 191 height 18
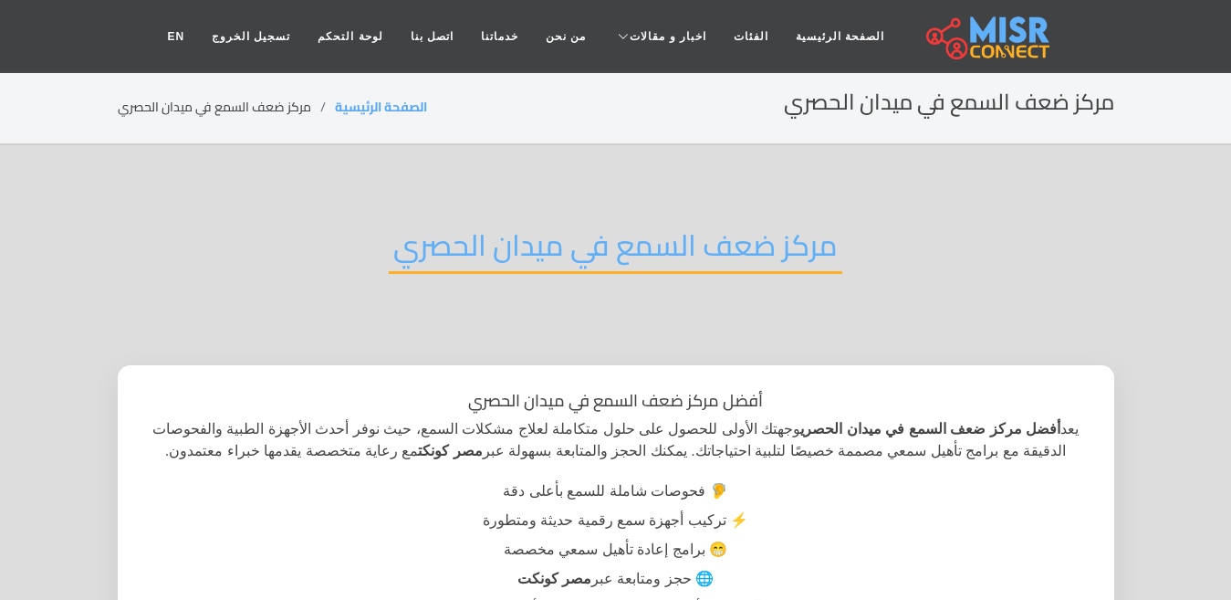
click at [650, 242] on h2 "مركز ضعف السمع في ميدان الحصري" at bounding box center [616, 250] width 454 height 47
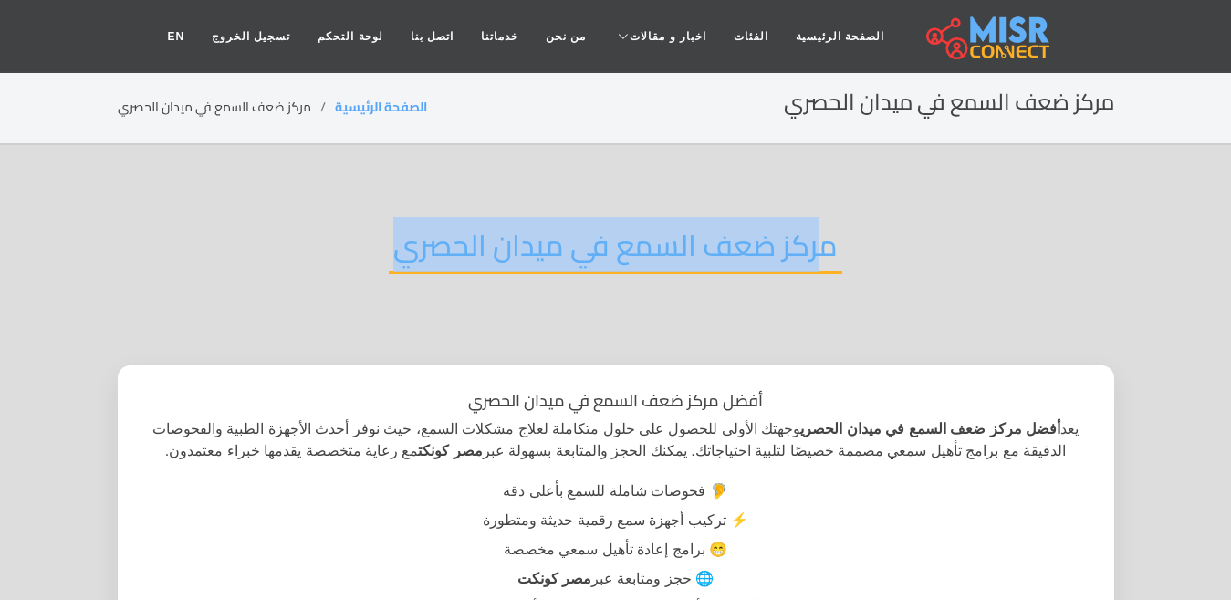
click at [650, 242] on h2 "مركز ضعف السمع في ميدان الحصري" at bounding box center [616, 250] width 454 height 47
copy div "مركز ضعف السمع في ميدان الحصري"
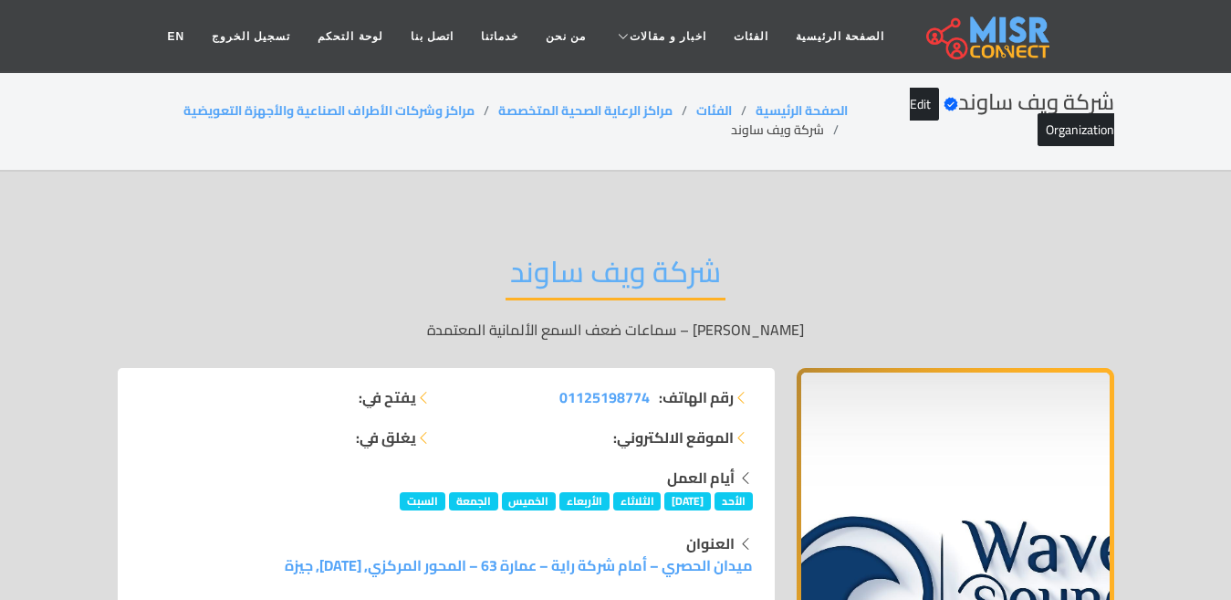
scroll to position [12743, 0]
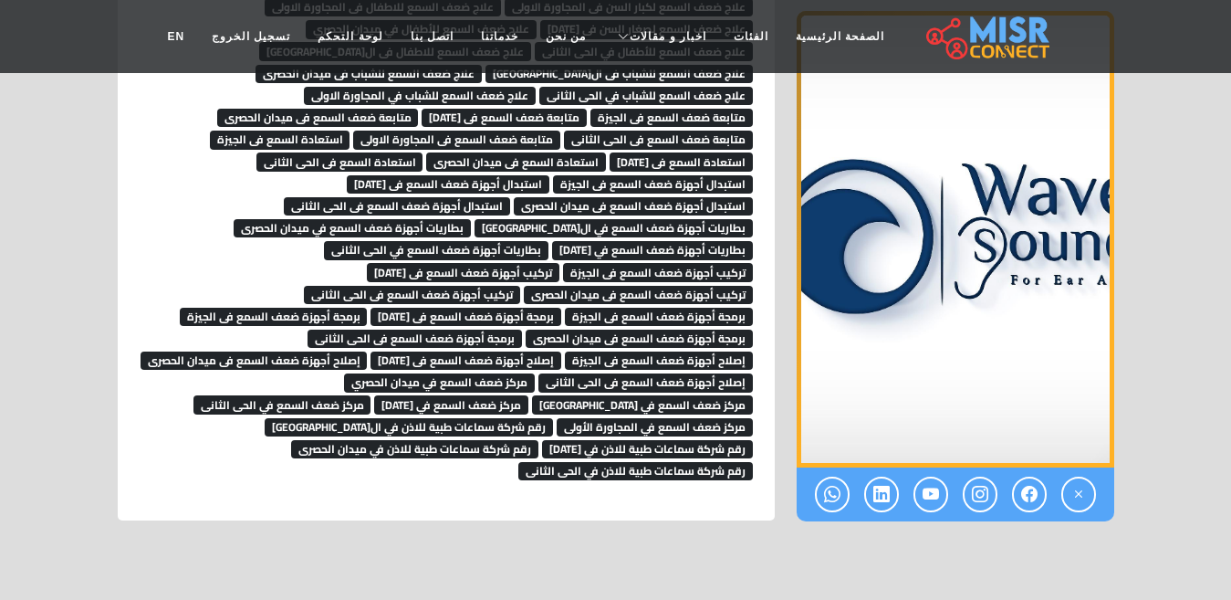
click at [539, 373] on span "إصلاح أجهزة ضعف السمع فى الحى الثانى" at bounding box center [646, 382] width 215 height 18
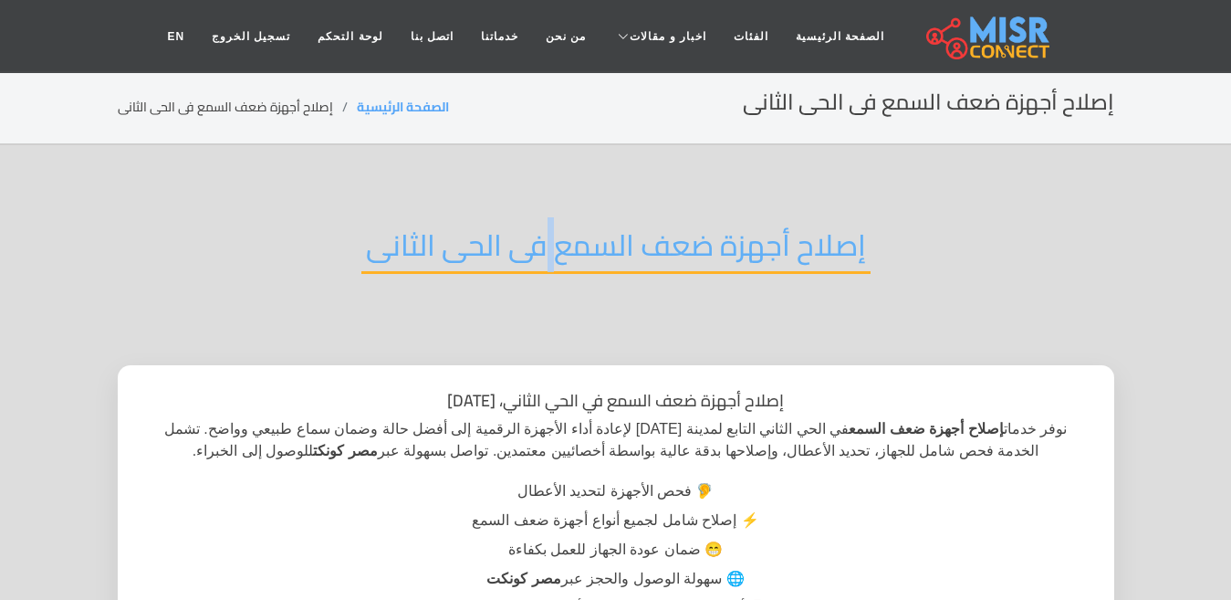
click at [556, 240] on h2 "إصلاح أجهزة ضعف السمع فى الحى الثانى" at bounding box center [615, 250] width 509 height 47
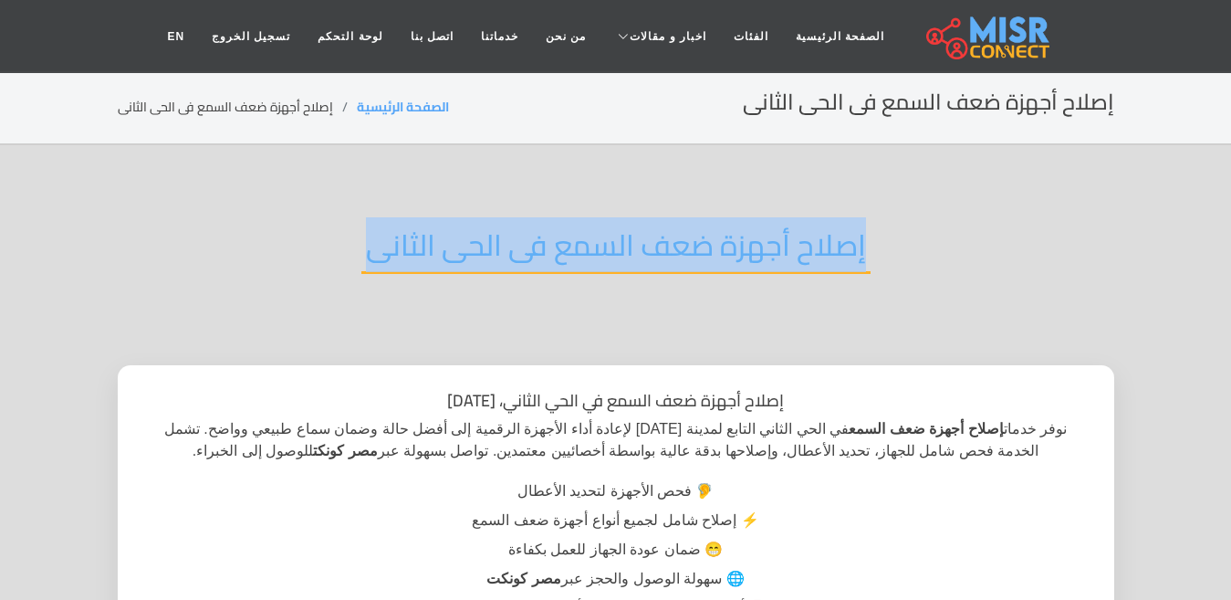
click at [556, 240] on h2 "إصلاح أجهزة ضعف السمع فى الحى الثانى" at bounding box center [615, 250] width 509 height 47
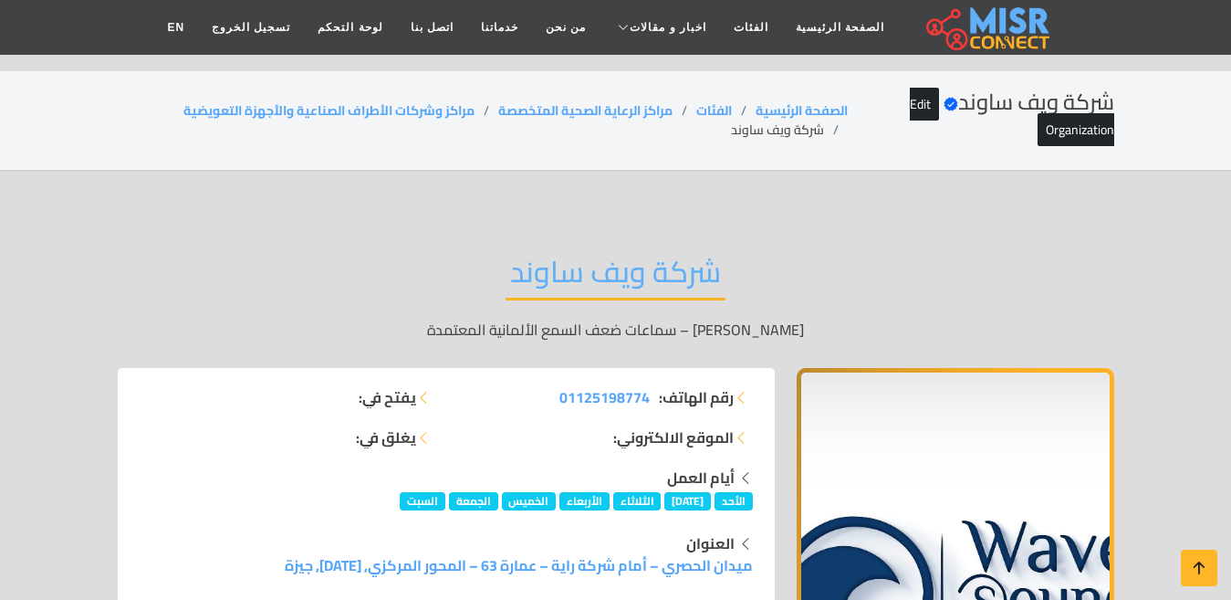
scroll to position [12743, 0]
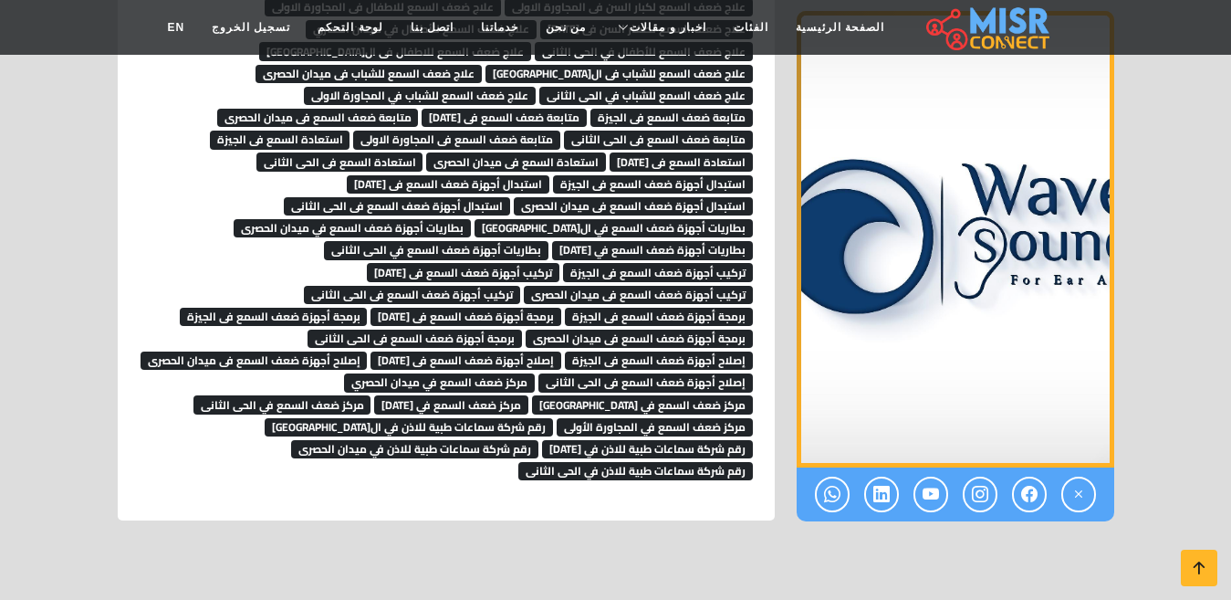
click at [368, 351] on span "إصلاح أجهزة ضعف السمع فى ميدان الحصرى" at bounding box center [254, 360] width 227 height 18
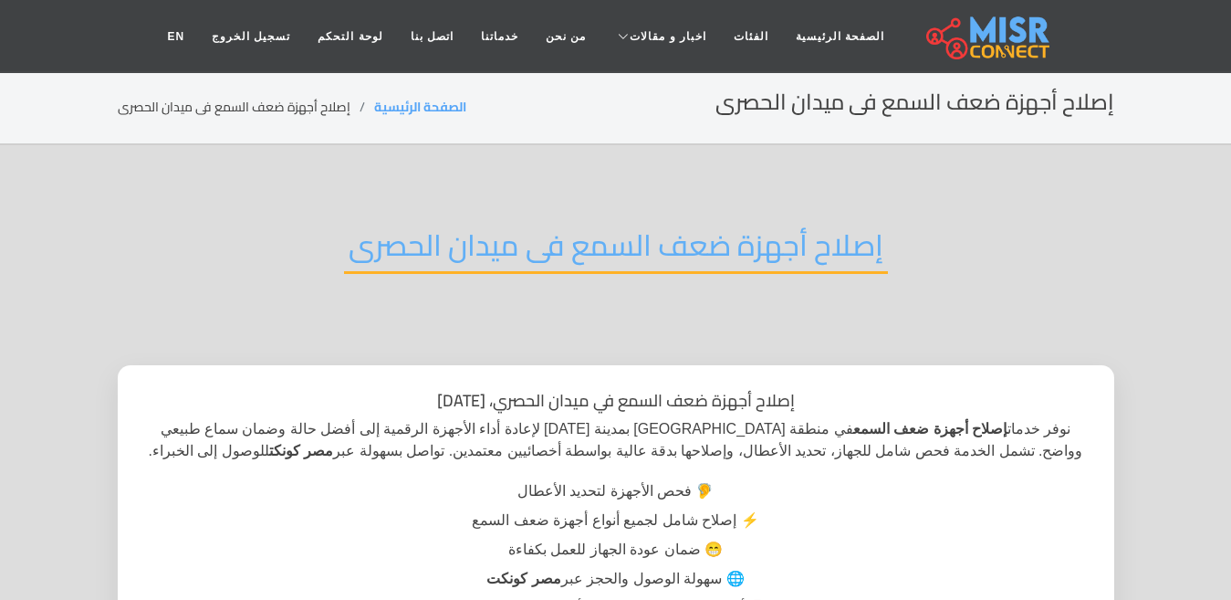
click at [581, 239] on h2 "إصلاح أجهزة ضعف السمع فى ميدان الحصرى" at bounding box center [616, 250] width 544 height 47
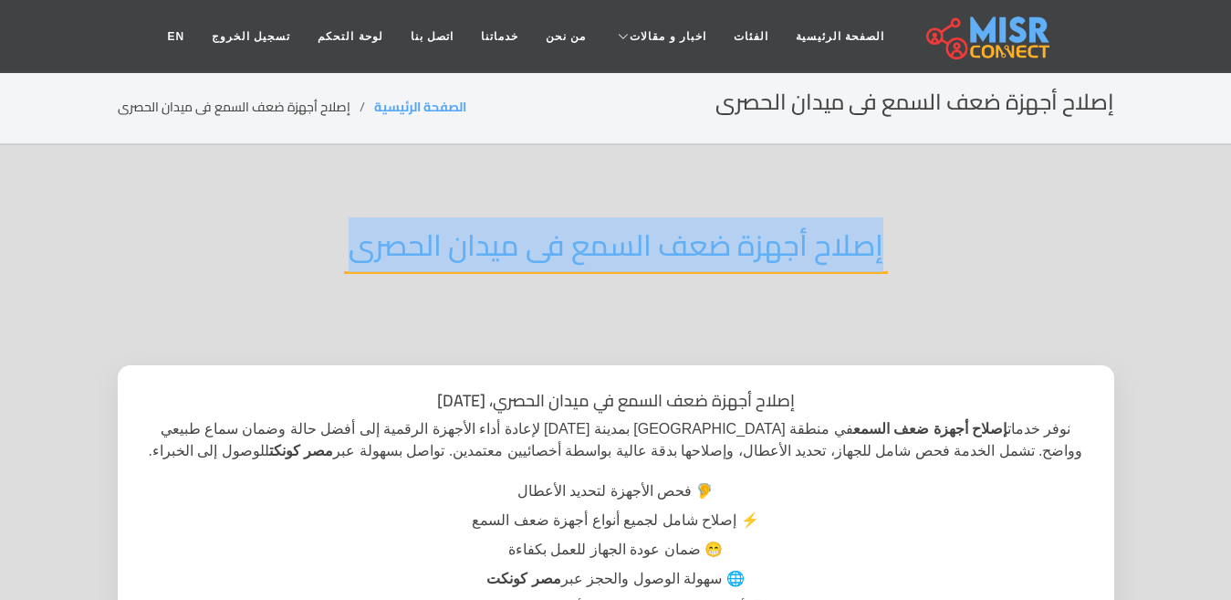
click at [581, 239] on h2 "إصلاح أجهزة ضعف السمع فى ميدان الحصرى" at bounding box center [616, 250] width 544 height 47
copy div "إصلاح أجهزة ضعف السمع فى ميدان الحصرى"
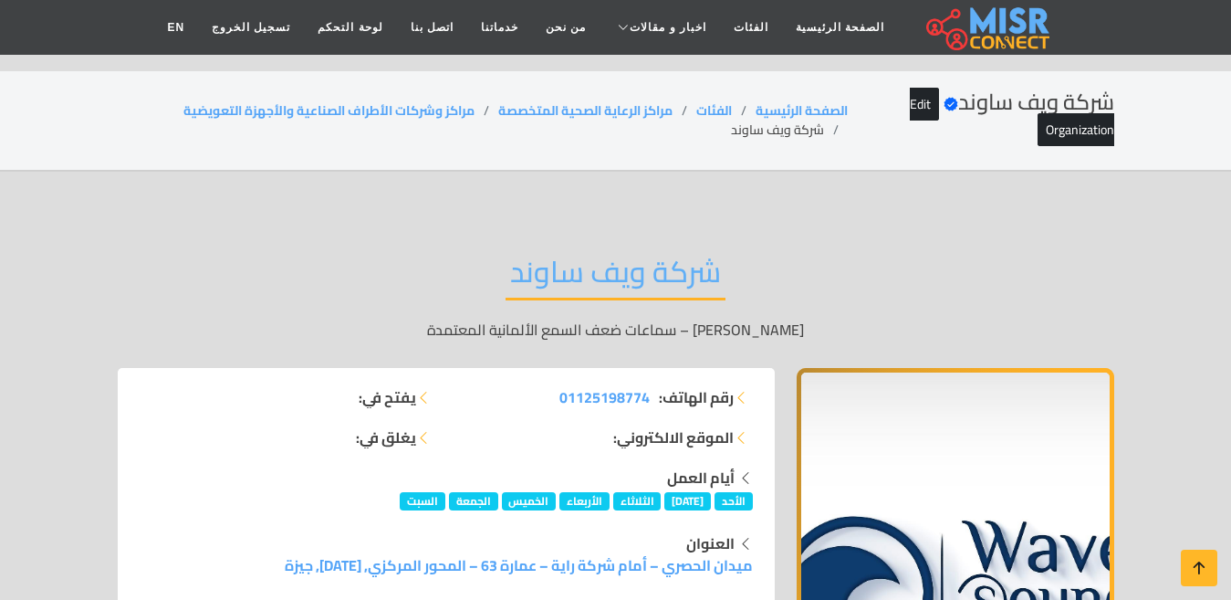
scroll to position [12743, 0]
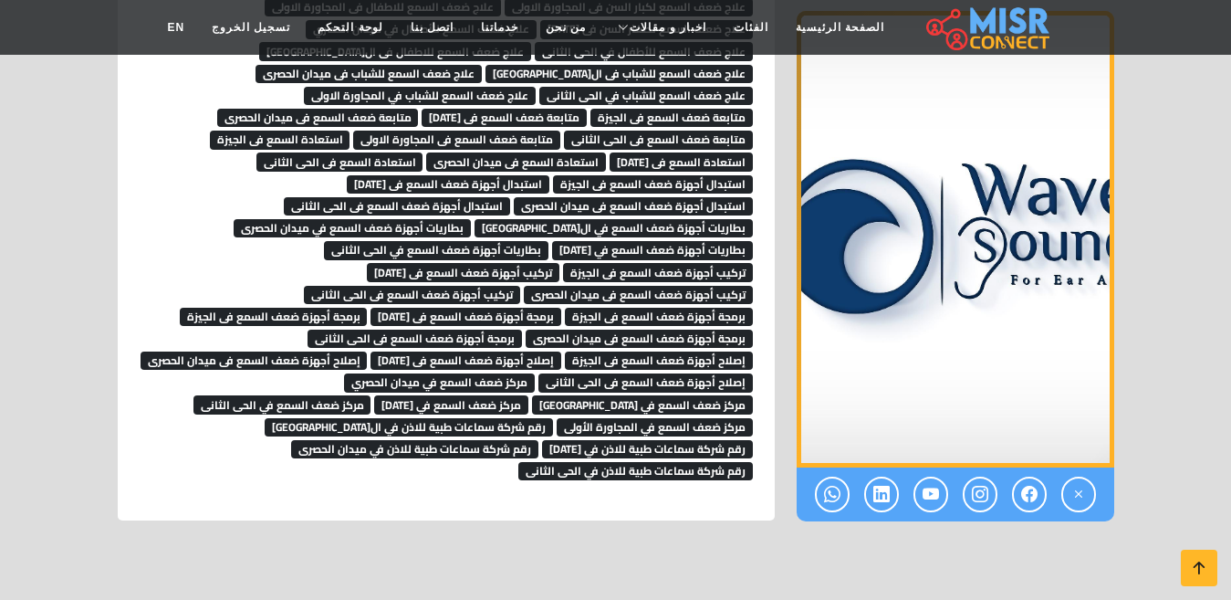
click at [539, 367] on link "إصلاح أجهزة ضعف السمع فى الحى الثانى" at bounding box center [646, 380] width 215 height 27
click at [539, 373] on span "إصلاح أجهزة ضعف السمع فى الحى الثانى" at bounding box center [646, 382] width 215 height 18
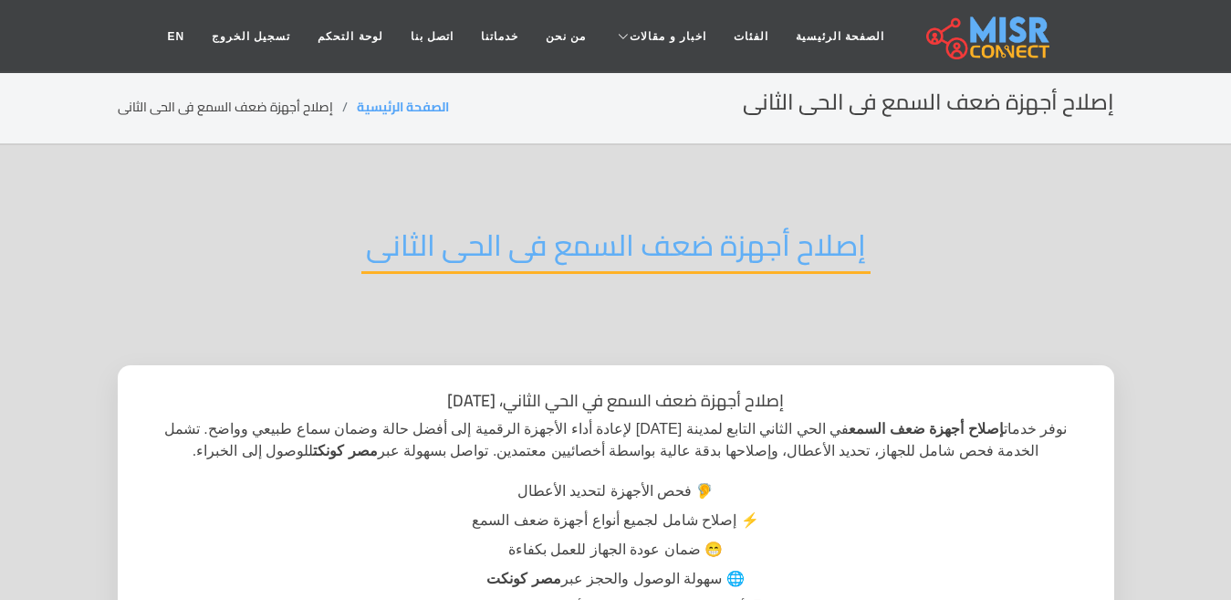
click at [539, 251] on h2 "إصلاح أجهزة ضعف السمع فى الحى الثانى" at bounding box center [615, 250] width 509 height 47
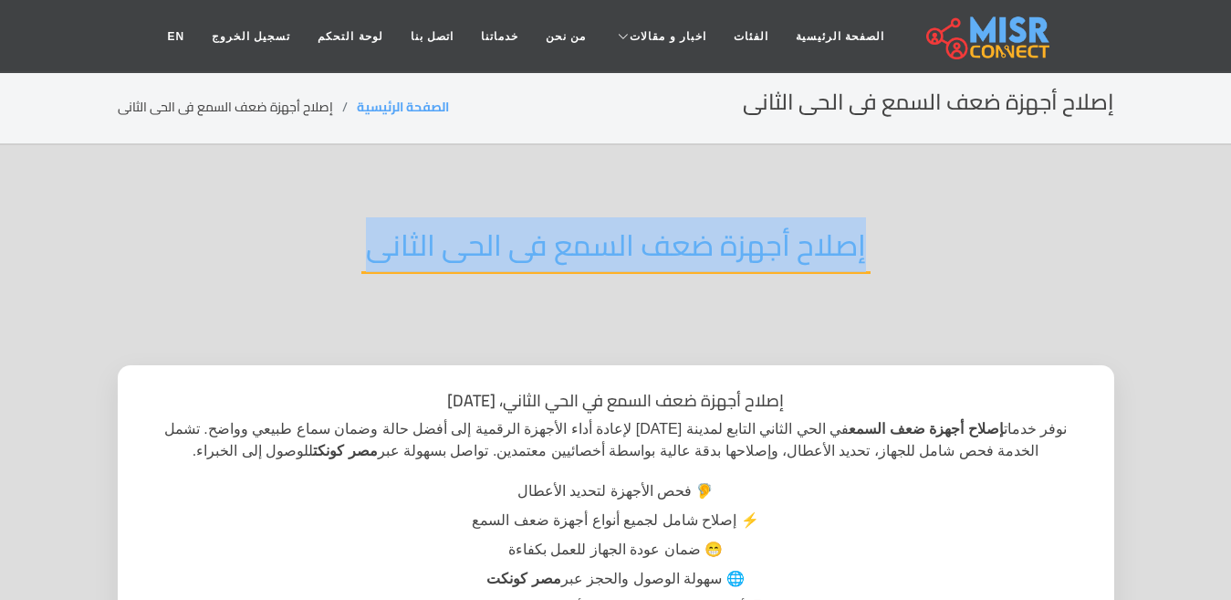
click at [539, 251] on h2 "إصلاح أجهزة ضعف السمع فى الحى الثانى" at bounding box center [615, 250] width 509 height 47
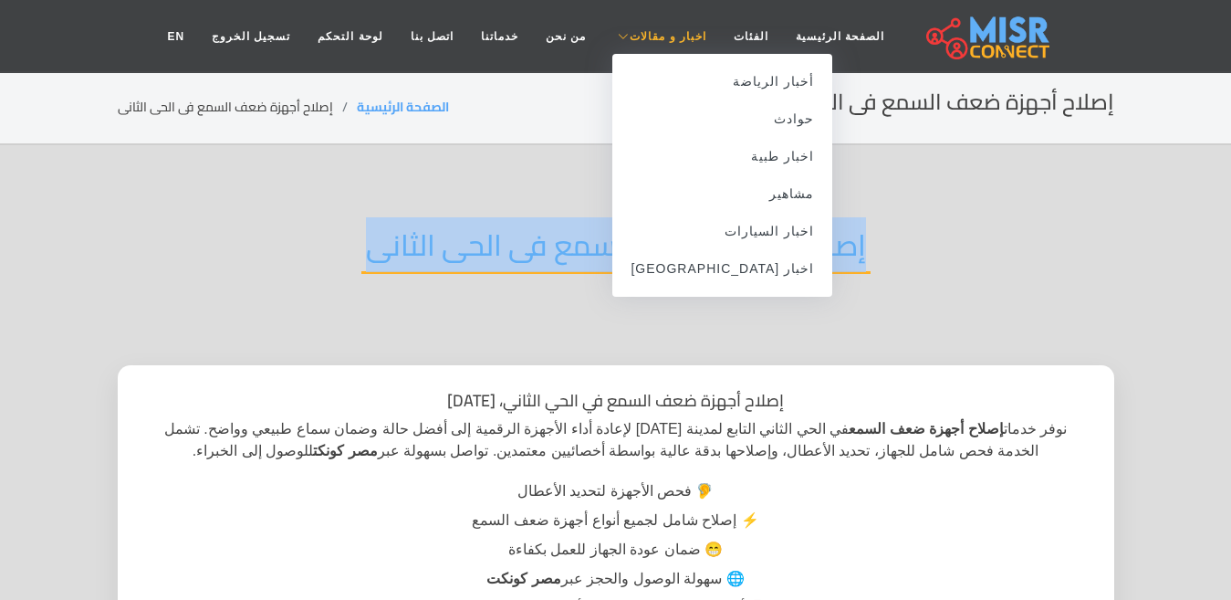
copy div "إصلاح أجهزة ضعف السمع فى الحى الثانى"
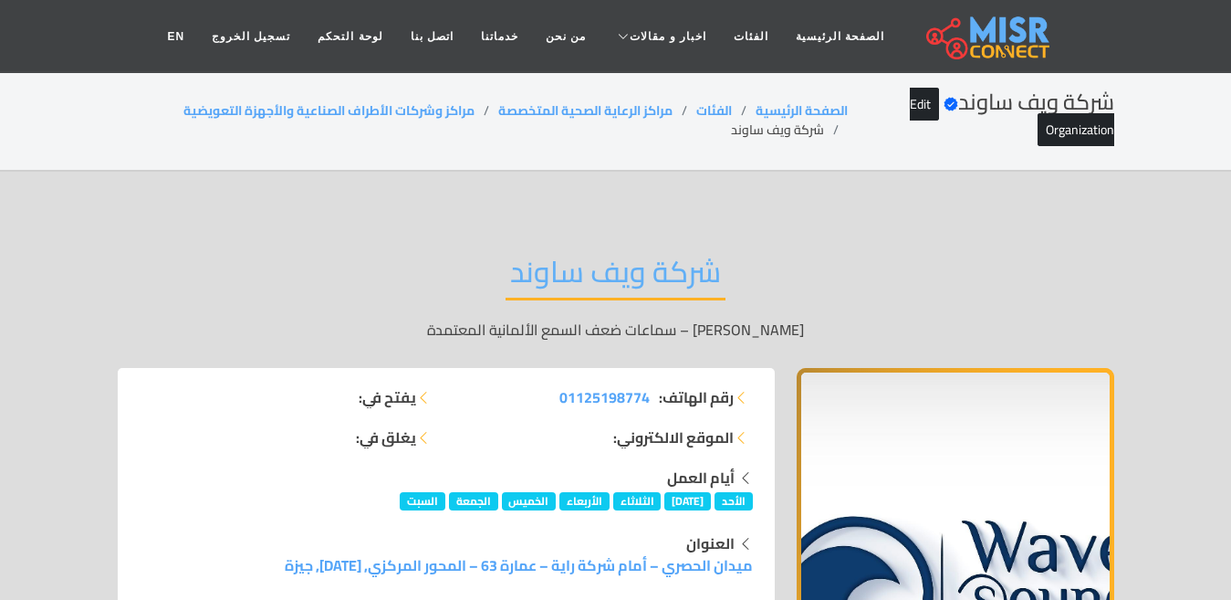
scroll to position [12743, 0]
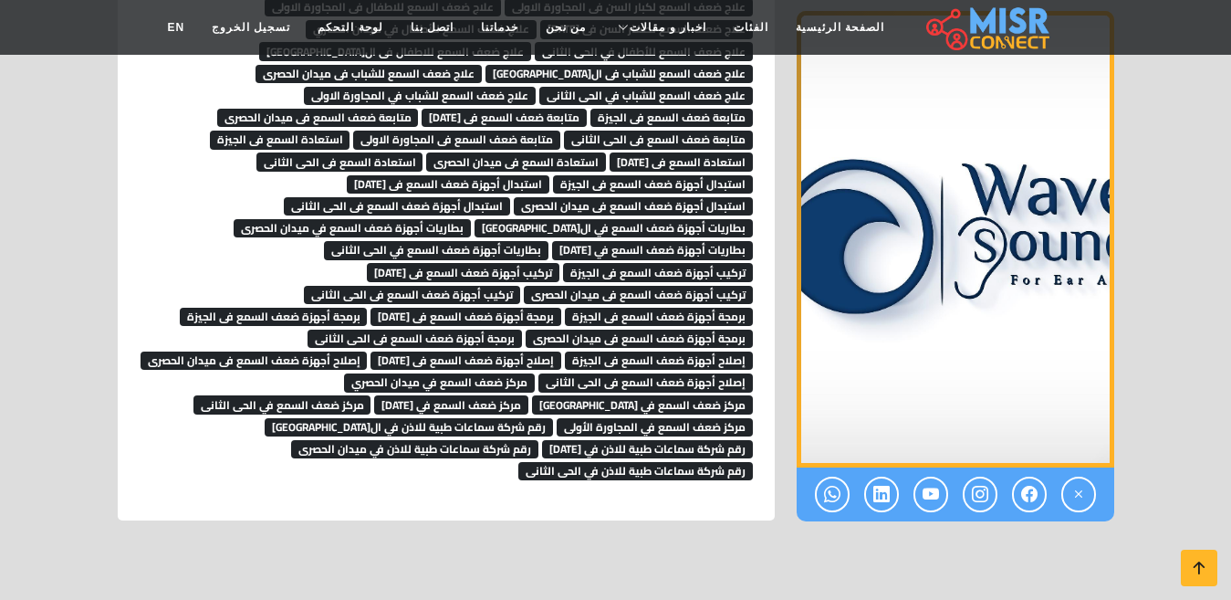
scroll to position [12743, 0]
click at [368, 351] on span "إصلاح أجهزة ضعف السمع فى ميدان الحصرى" at bounding box center [254, 360] width 227 height 18
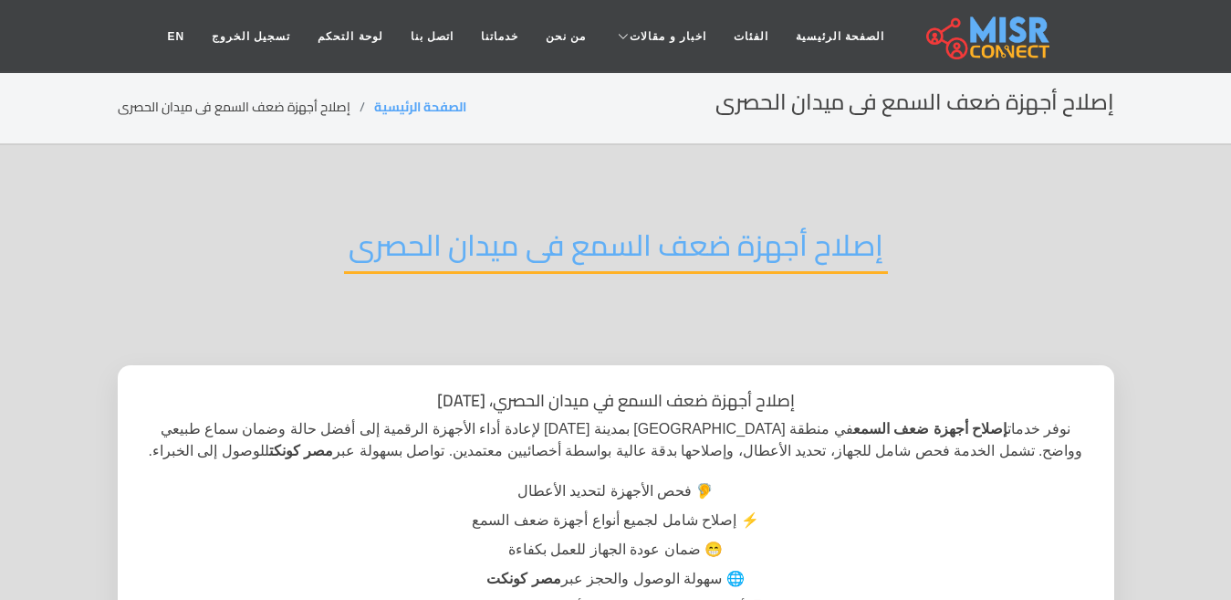
click at [574, 247] on h2 "إصلاح أجهزة ضعف السمع فى ميدان الحصرى" at bounding box center [616, 250] width 544 height 47
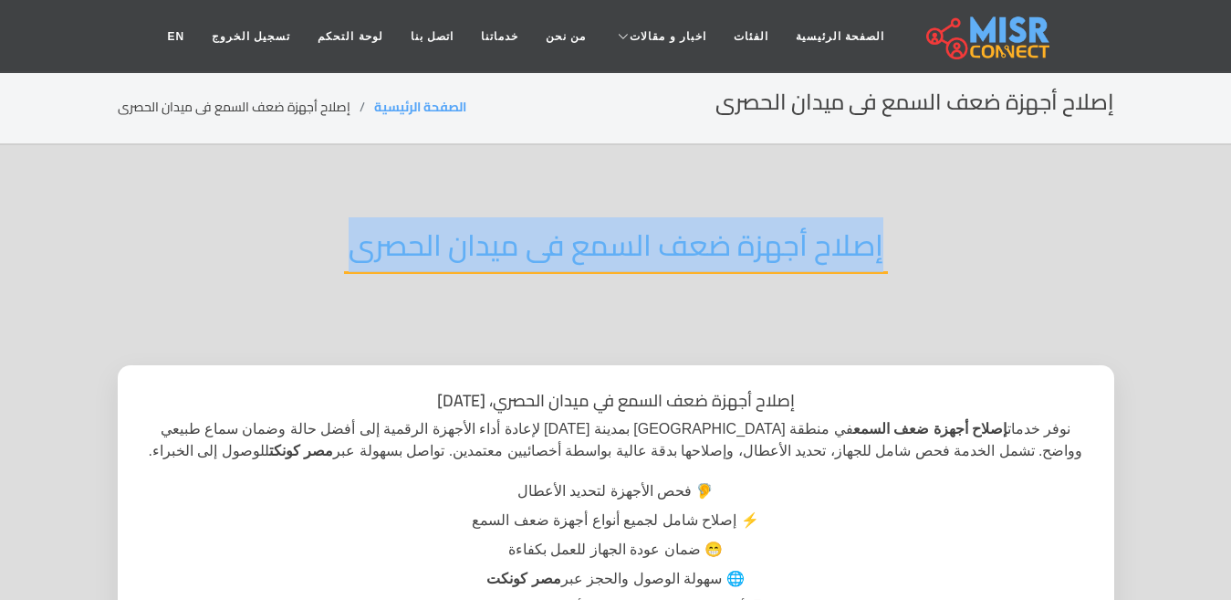
click at [574, 247] on h2 "إصلاح أجهزة ضعف السمع فى ميدان الحصرى" at bounding box center [616, 250] width 544 height 47
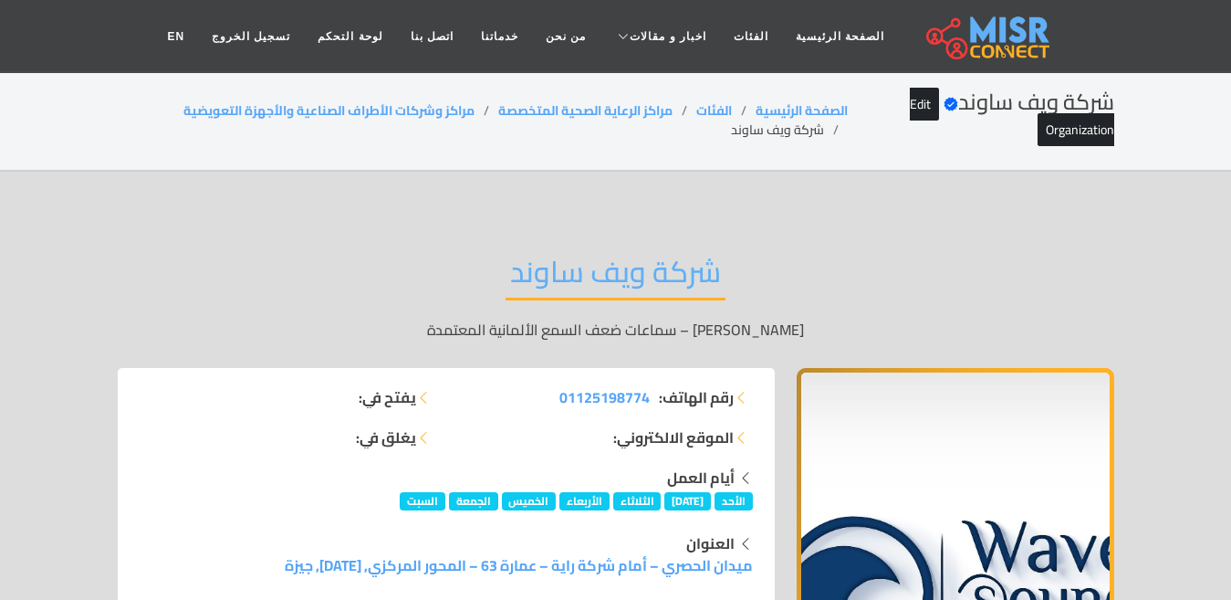
scroll to position [12743, 0]
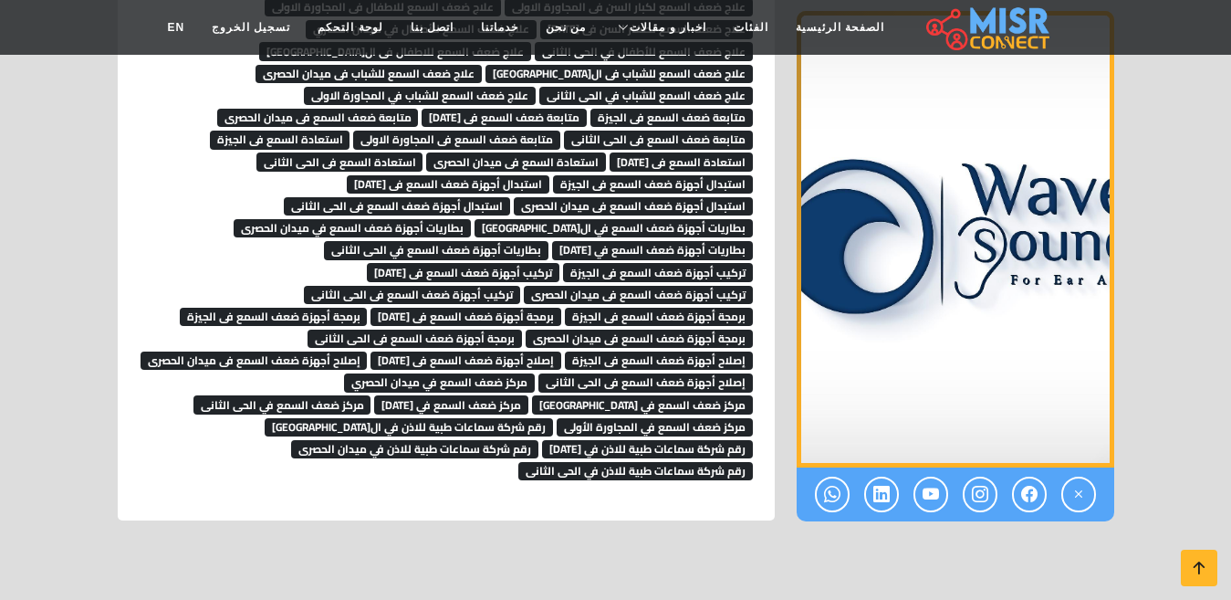
click at [516, 351] on span "إصلاح أجهزة ضعف السمع فى [DATE]" at bounding box center [466, 360] width 191 height 18
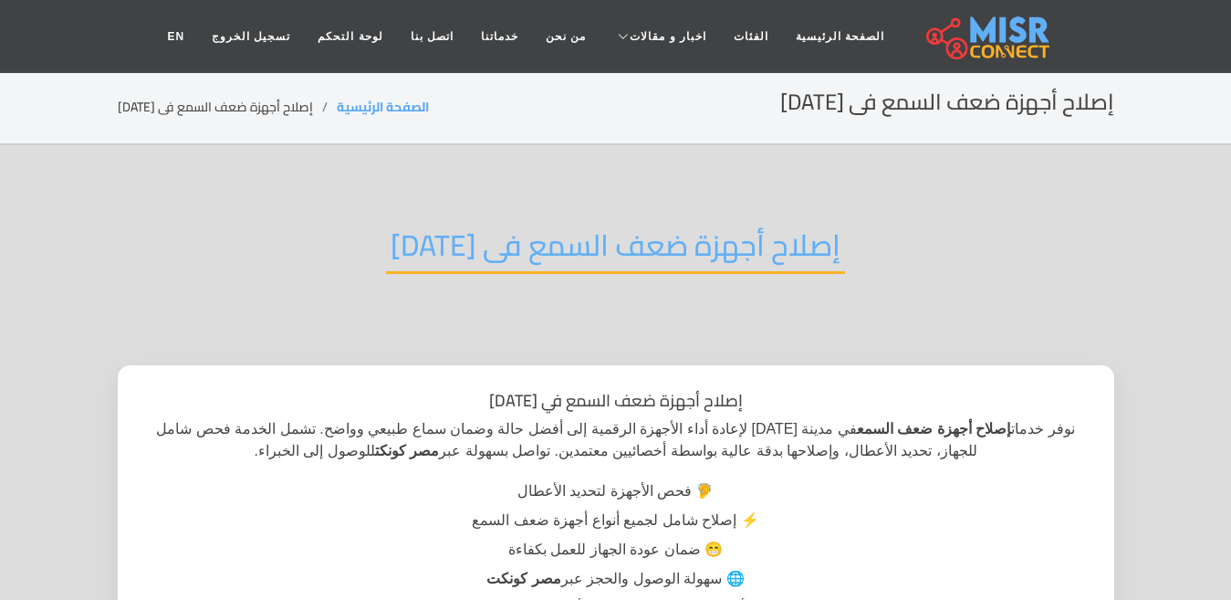
click at [580, 271] on h2 "إصلاح أجهزة ضعف السمع فى [DATE]" at bounding box center [615, 250] width 459 height 47
click at [580, 271] on h2 "إصلاح أجهزة ضعف السمع فى 6 اكتوبر" at bounding box center [615, 250] width 459 height 47
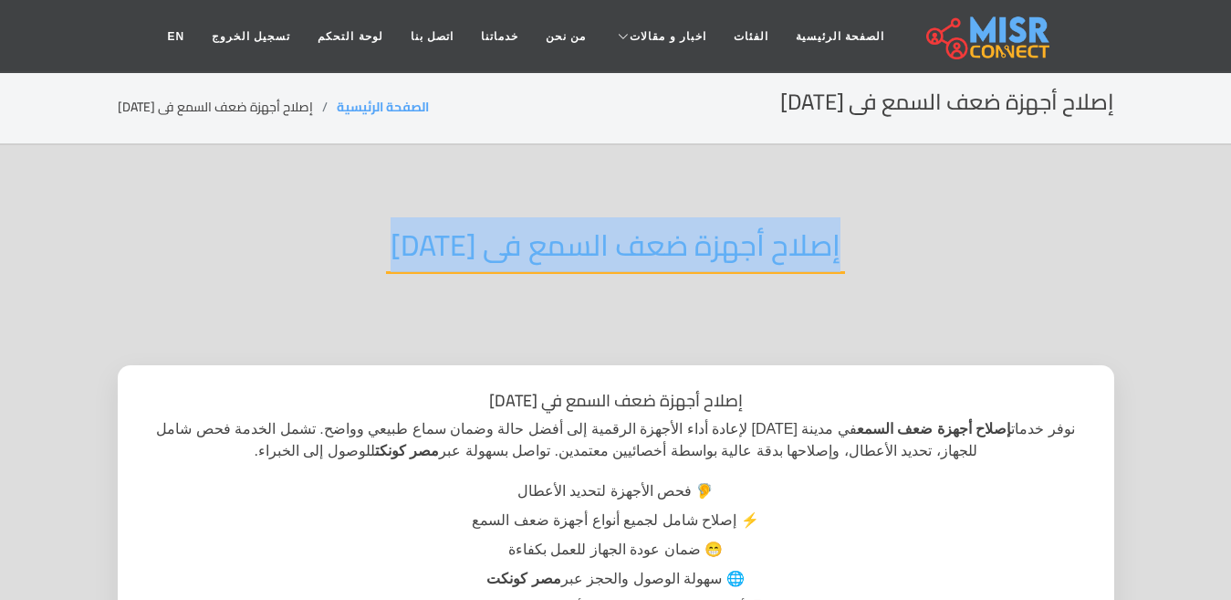
click at [580, 271] on h2 "إصلاح أجهزة ضعف السمع فى 6 اكتوبر" at bounding box center [615, 250] width 459 height 47
copy div "إصلاح أجهزة ضعف السمع فى 6 اكتوبر"
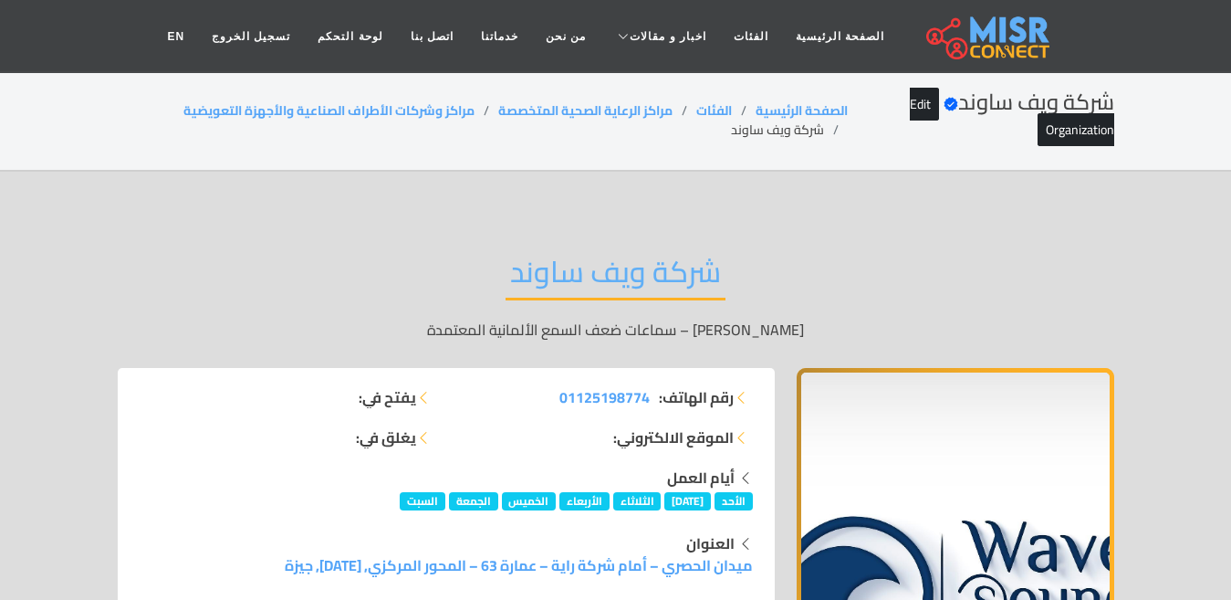
scroll to position [12743, 0]
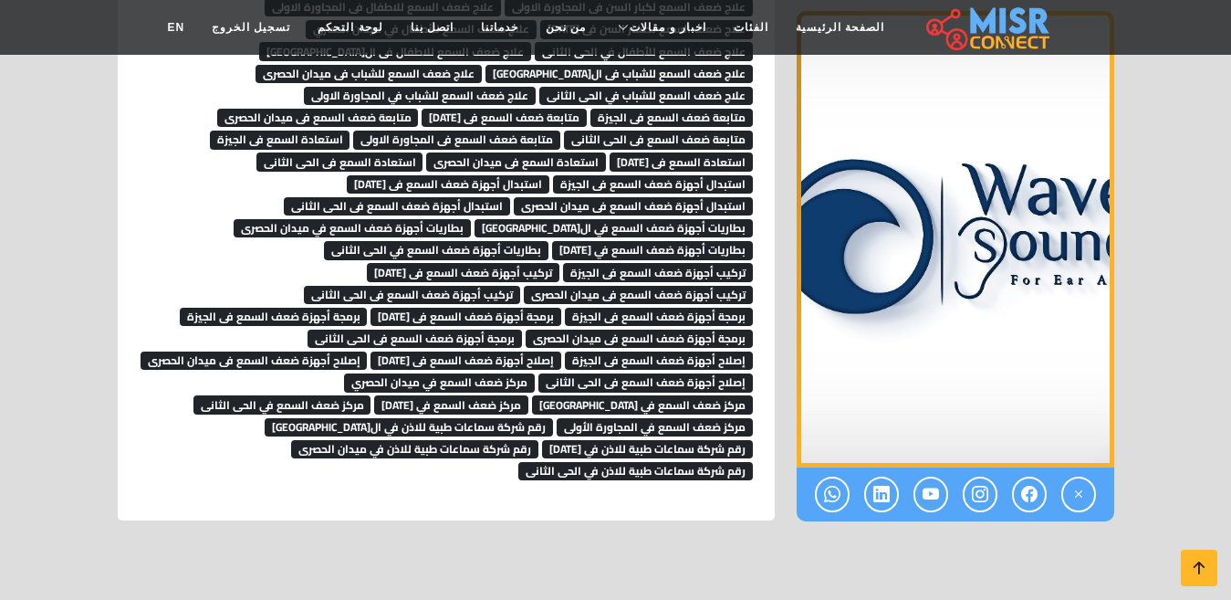
click at [614, 351] on span "إصلاح أجهزة ضعف السمع فى الجيزة" at bounding box center [659, 360] width 188 height 18
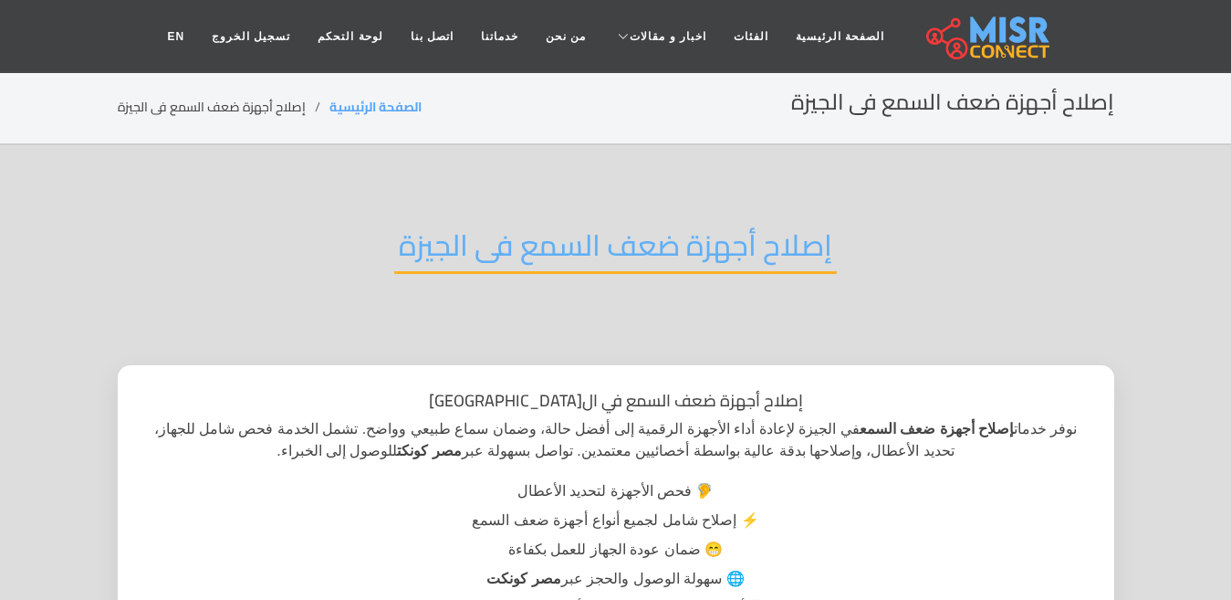
click at [612, 256] on h2 "إصلاح أجهزة ضعف السمع فى الجيزة" at bounding box center [615, 250] width 443 height 47
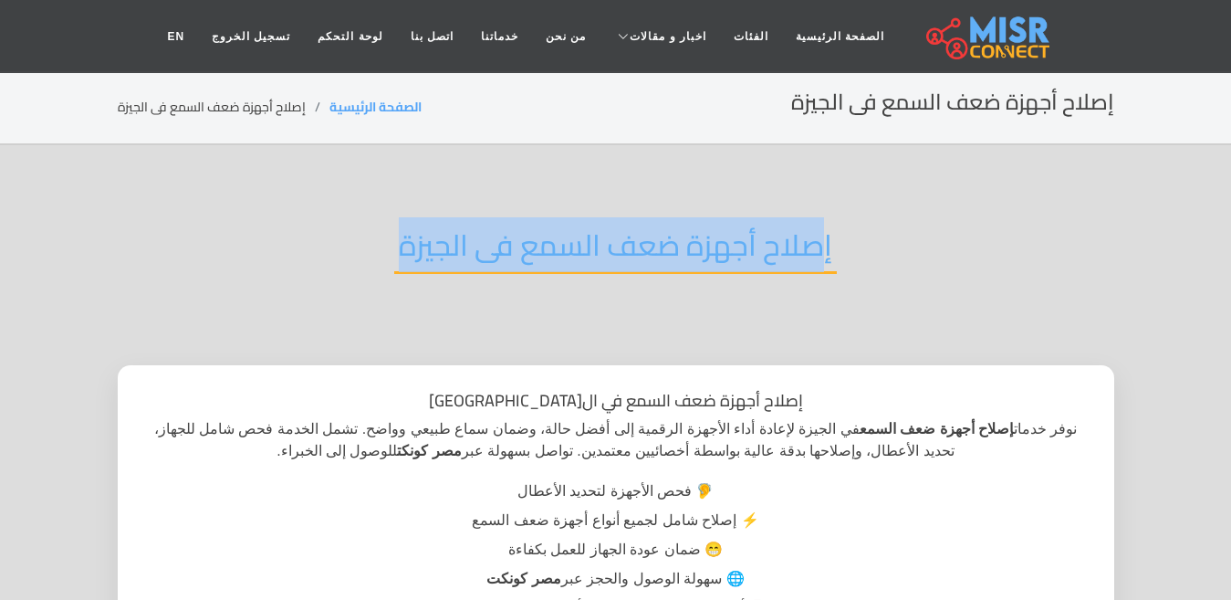
click at [612, 256] on h2 "إصلاح أجهزة ضعف السمع فى الجيزة" at bounding box center [615, 250] width 443 height 47
copy div "إصلاح أجهزة ضعف السمع فى الجيزة"
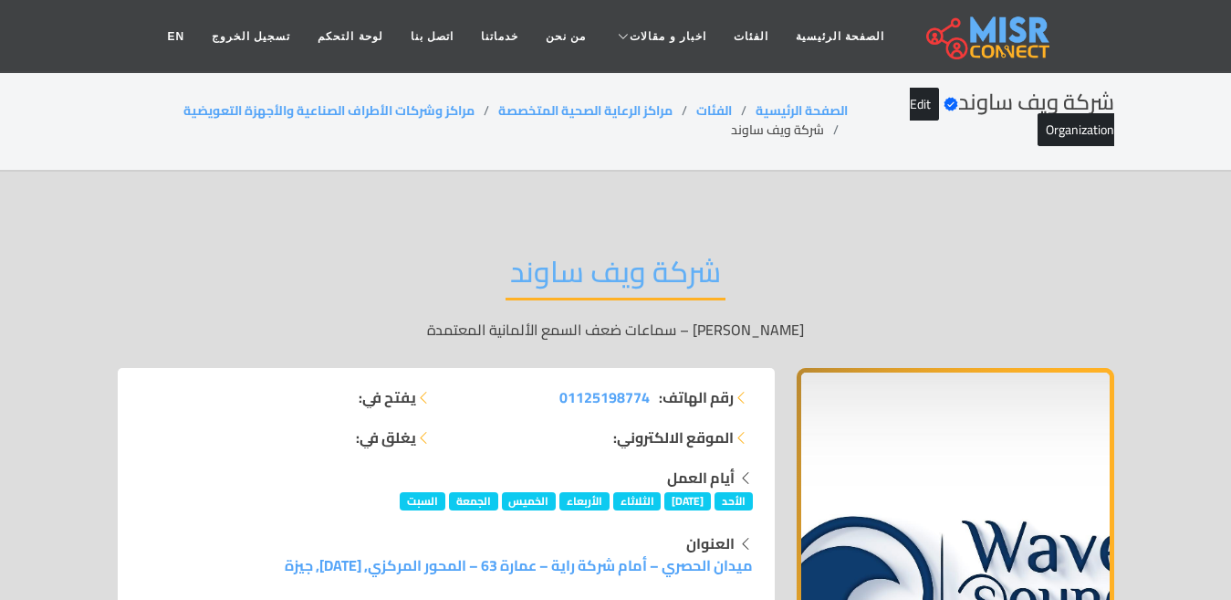
scroll to position [12743, 0]
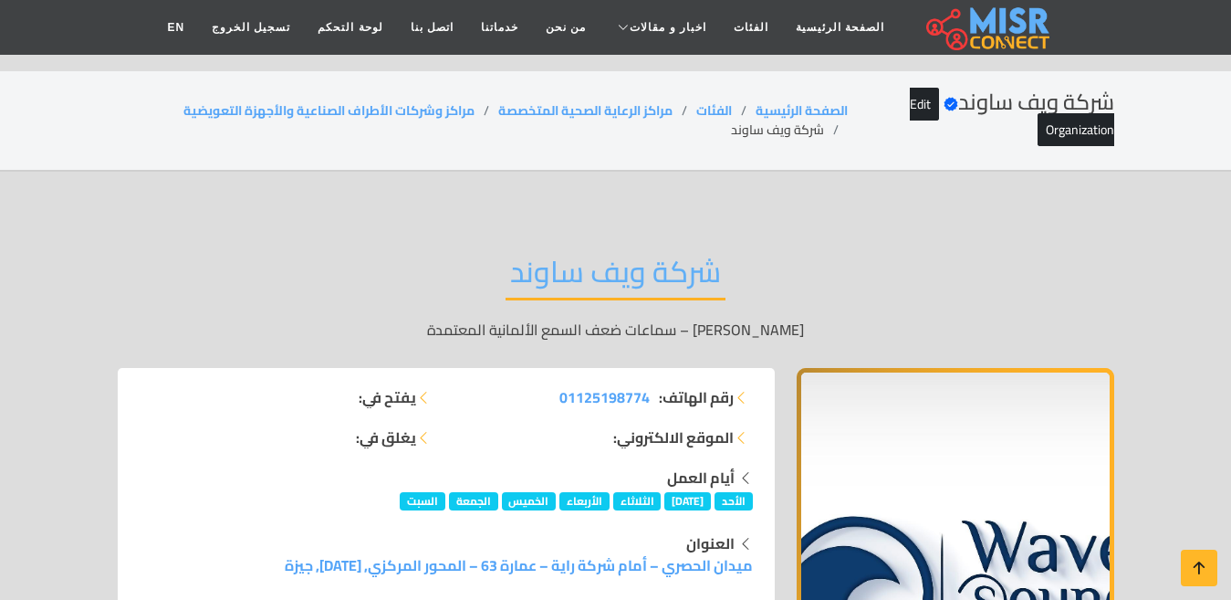
scroll to position [12743, 0]
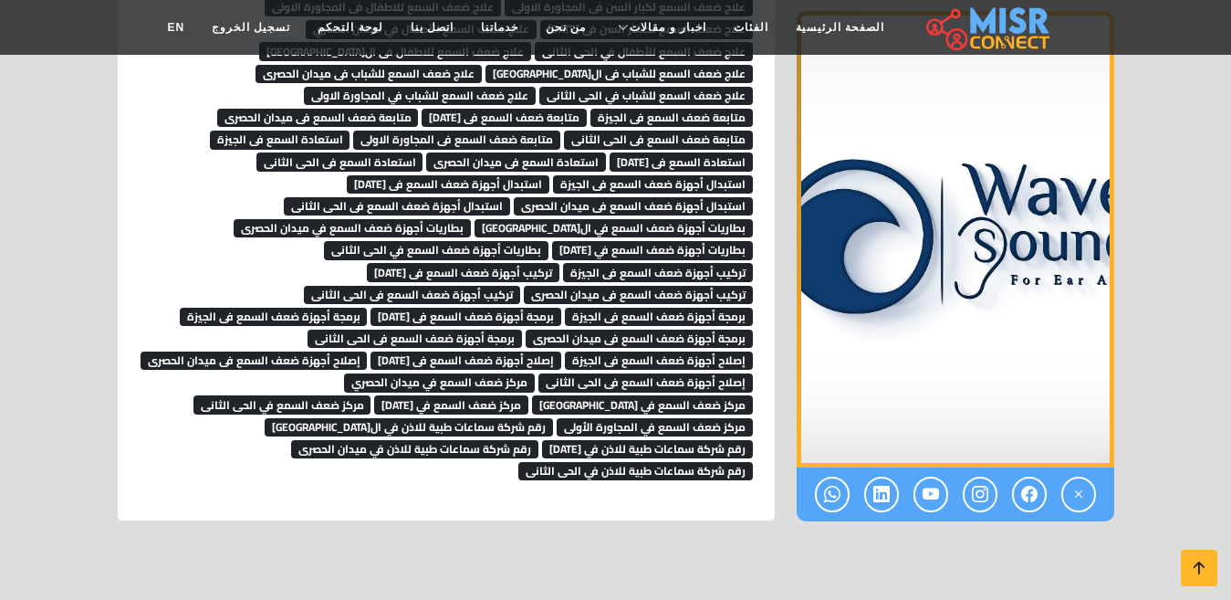
click at [486, 330] on span "برمجة أجهزة ضعف السمع فى الحى الثانى" at bounding box center [415, 339] width 215 height 18
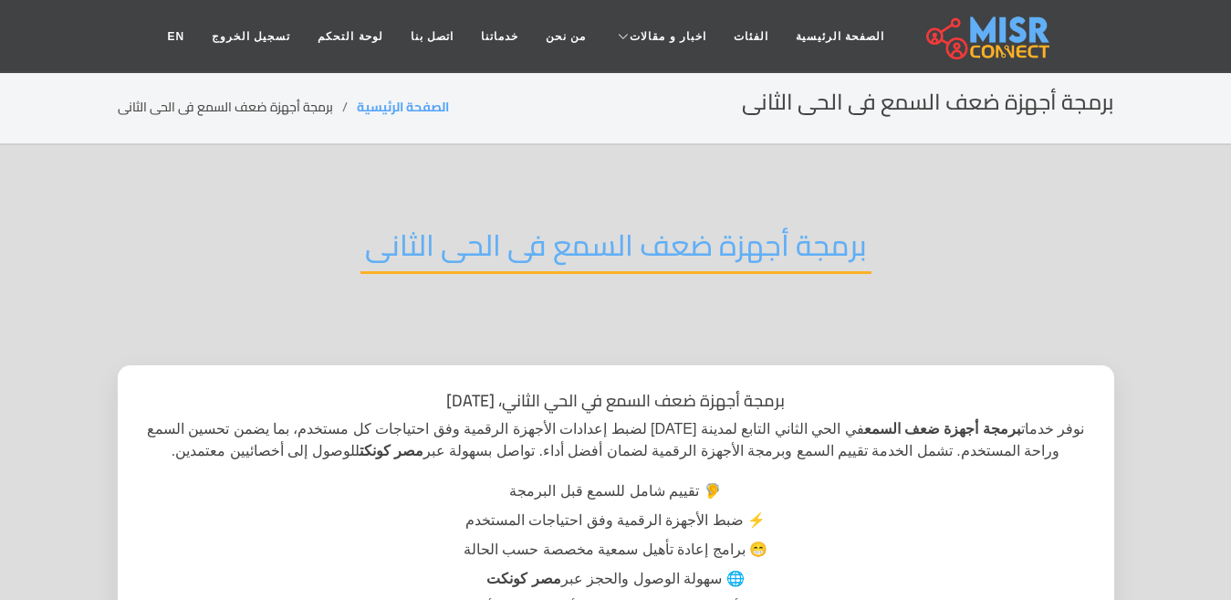
click at [491, 256] on h2 "برمجة أجهزة ضعف السمع فى الحى الثانى" at bounding box center [616, 250] width 511 height 47
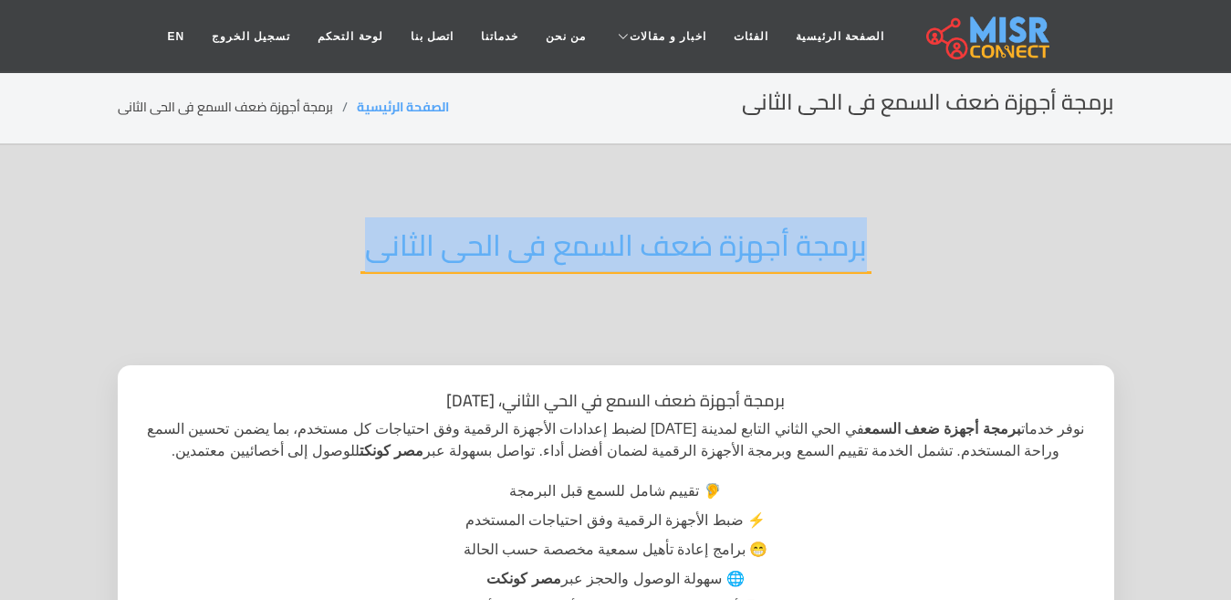
click at [491, 256] on h2 "برمجة أجهزة ضعف السمع فى الحى الثانى" at bounding box center [616, 250] width 511 height 47
copy div "برمجة أجهزة ضعف السمع فى الحى الثانى"
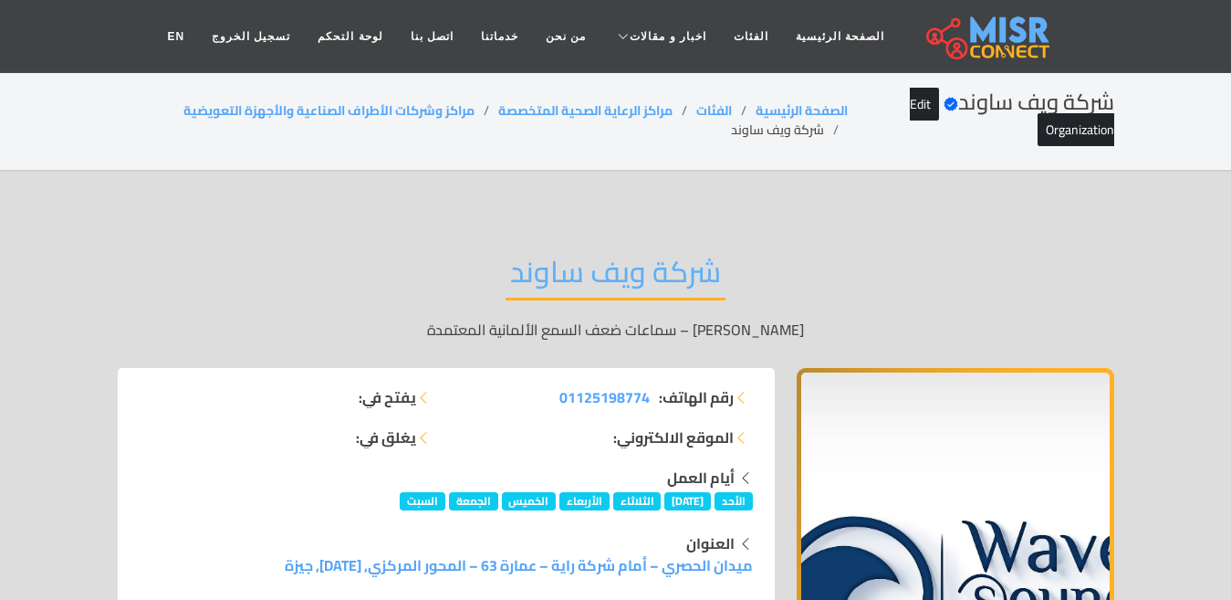
scroll to position [12743, 0]
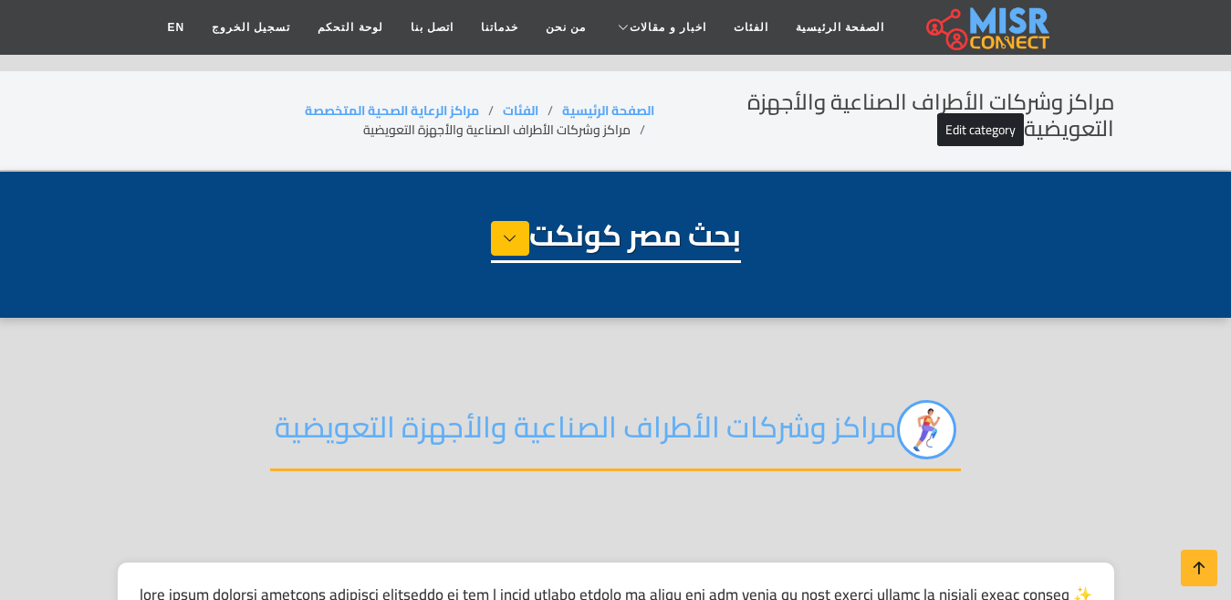
select select "**********"
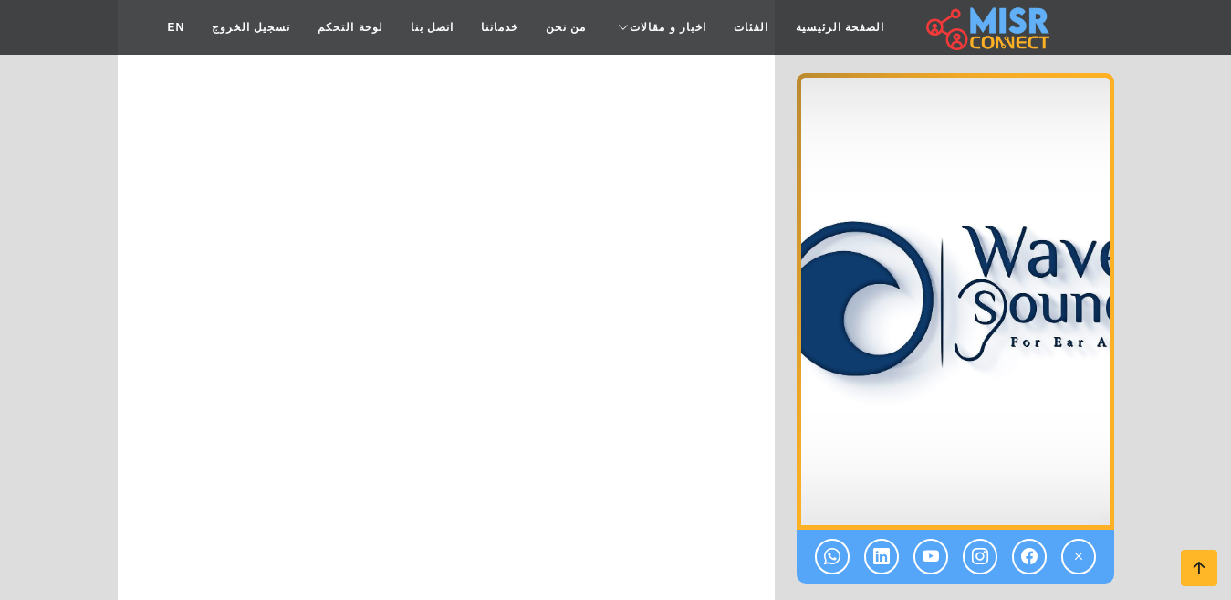
scroll to position [11739, 0]
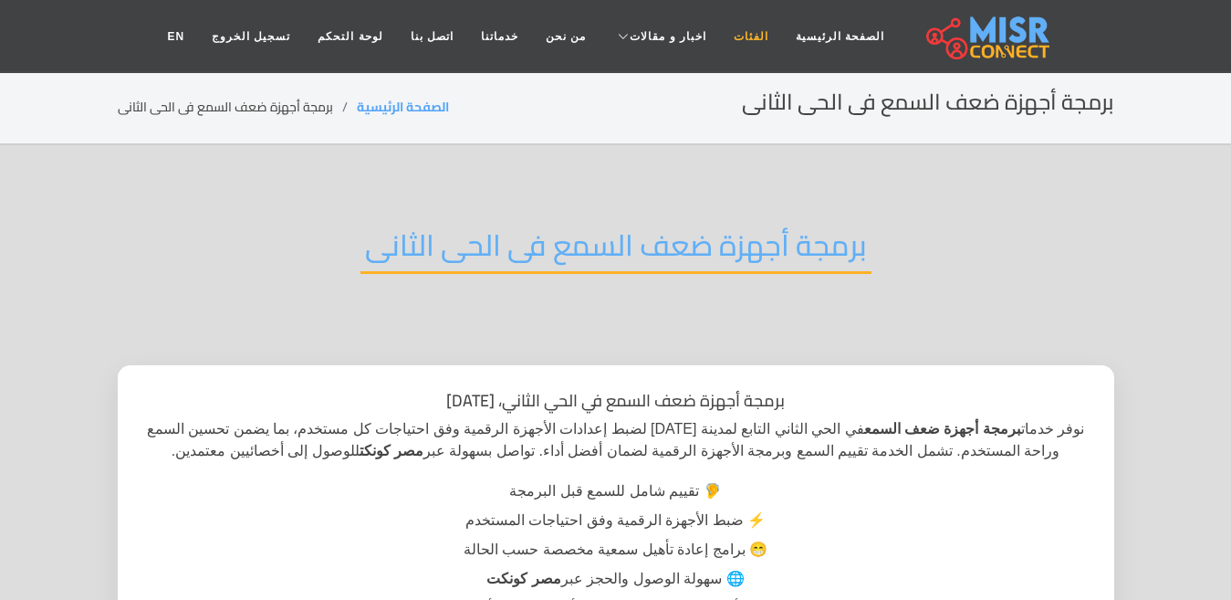
click at [720, 38] on link "الفئات" at bounding box center [751, 36] width 62 height 35
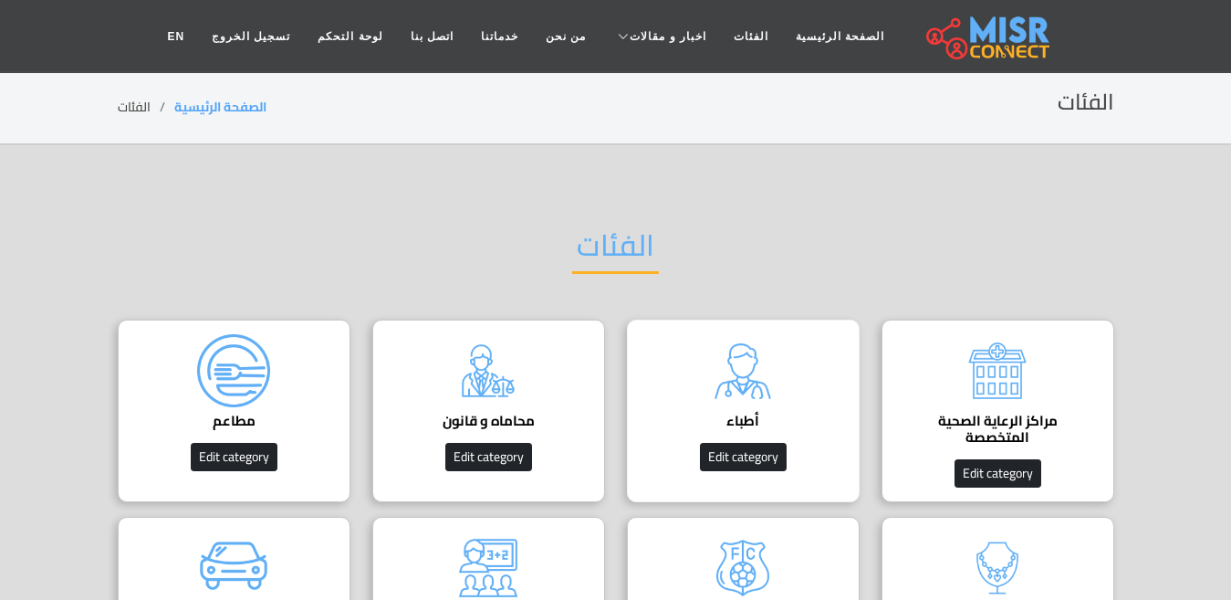
click at [724, 374] on img at bounding box center [743, 370] width 73 height 73
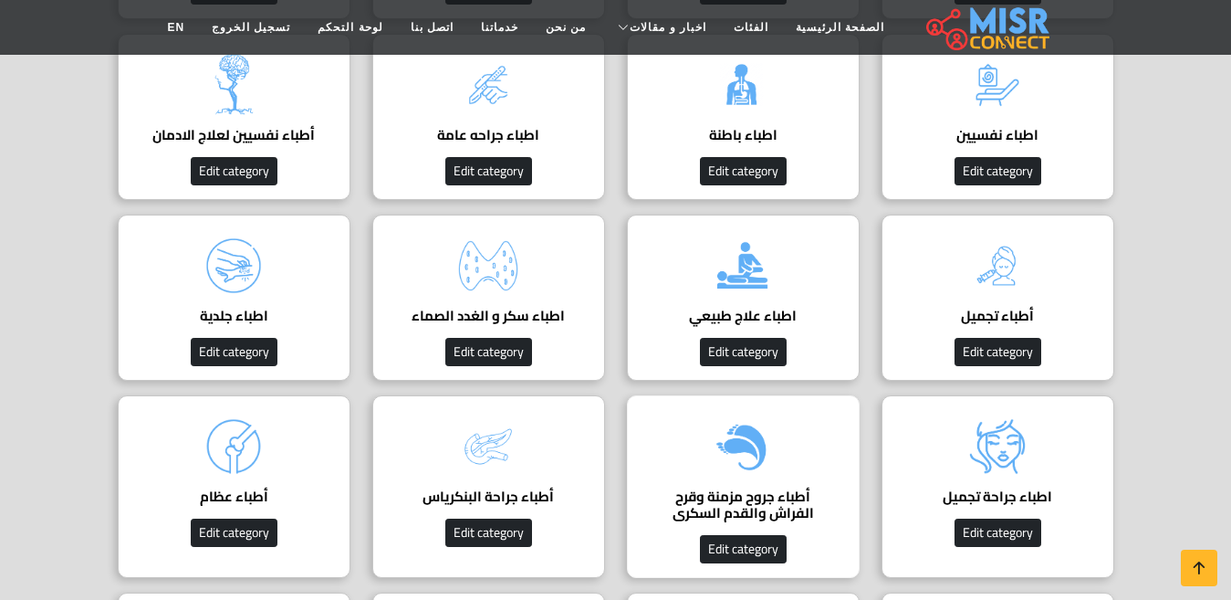
scroll to position [913, 0]
